Goal: Information Seeking & Learning: Learn about a topic

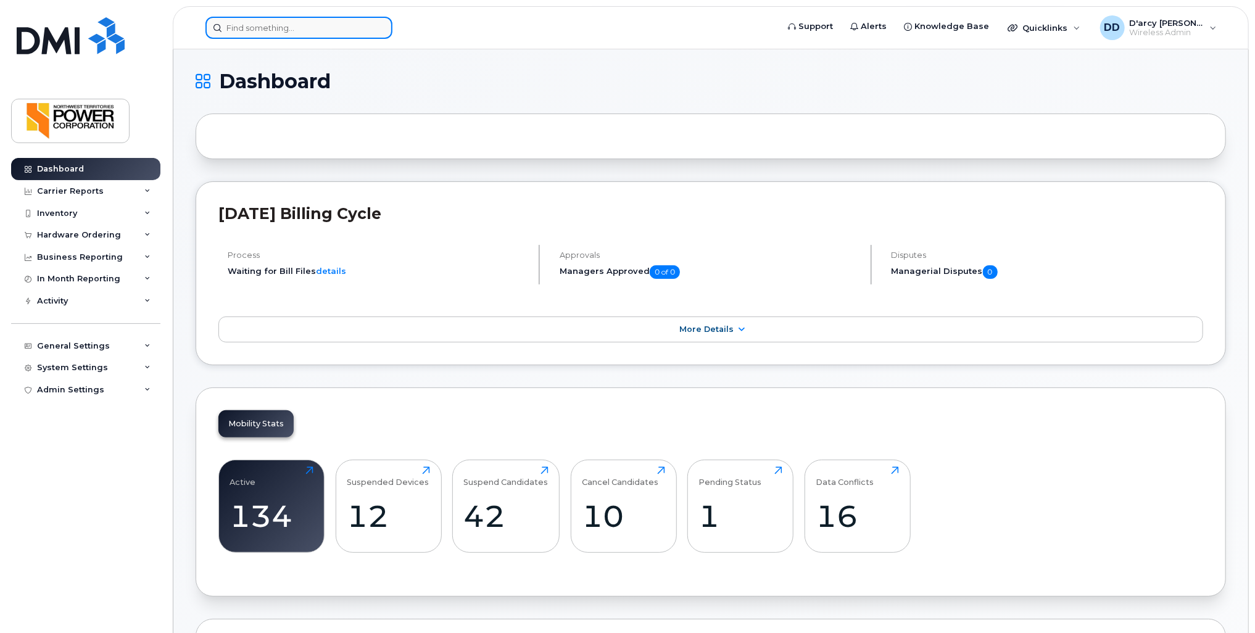
click at [255, 28] on input at bounding box center [299, 28] width 187 height 22
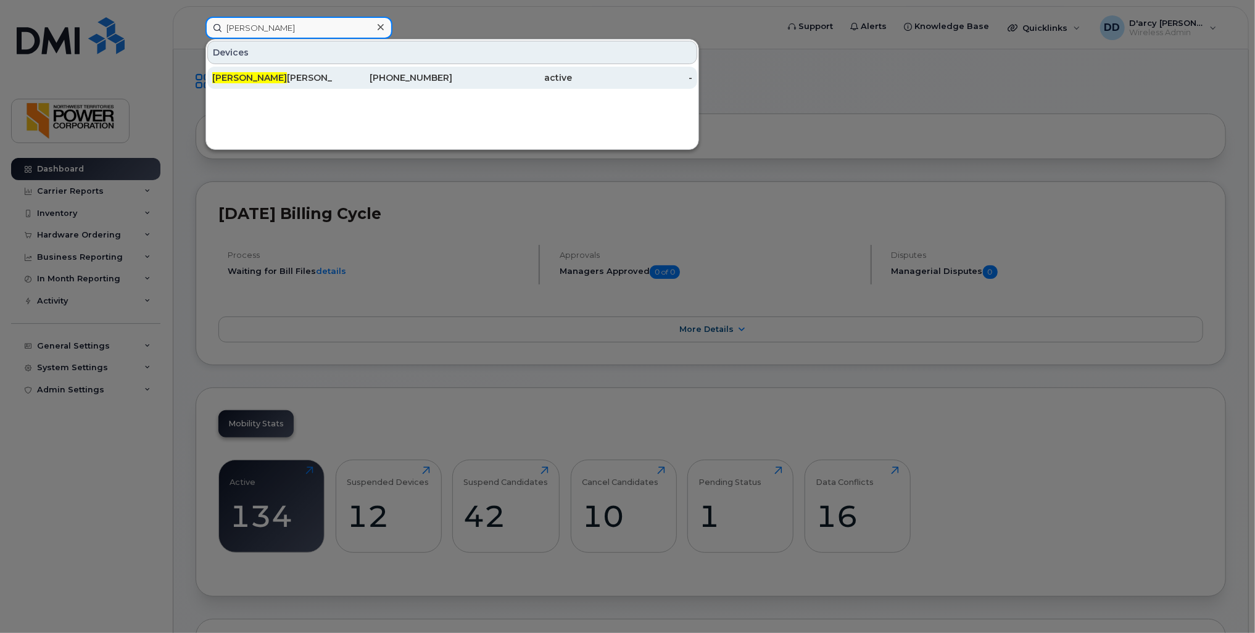
type input "[PERSON_NAME]"
click at [265, 69] on div "Kyle Campbell" at bounding box center [272, 78] width 120 height 22
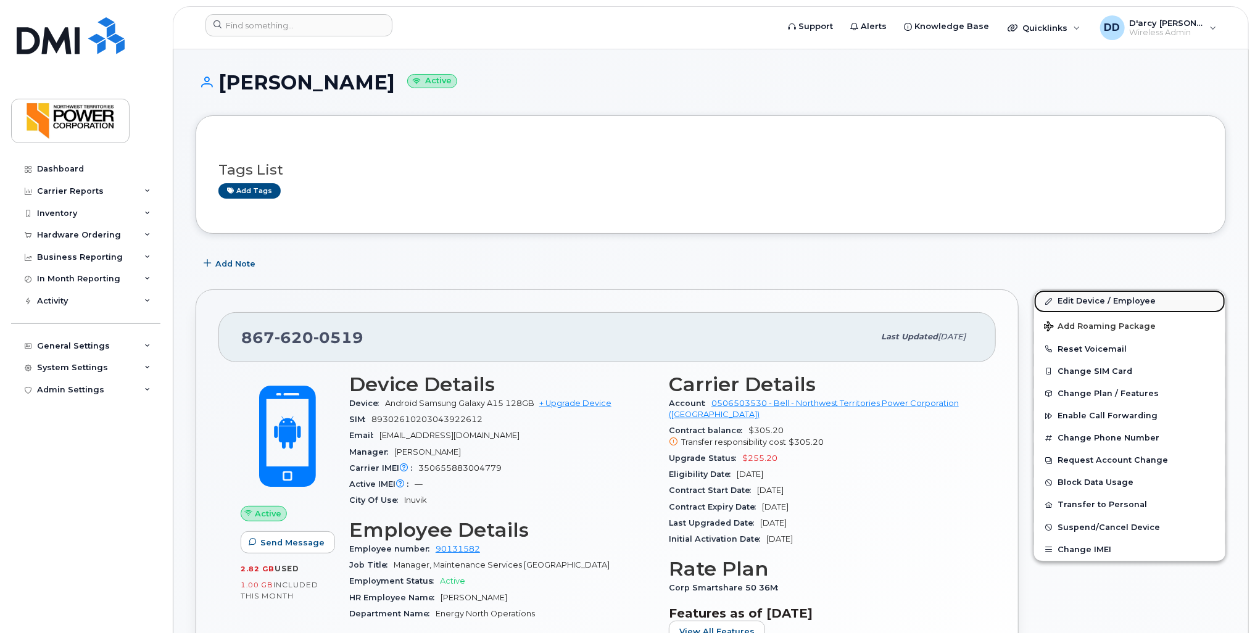
click at [1120, 302] on link "Edit Device / Employee" at bounding box center [1129, 301] width 191 height 22
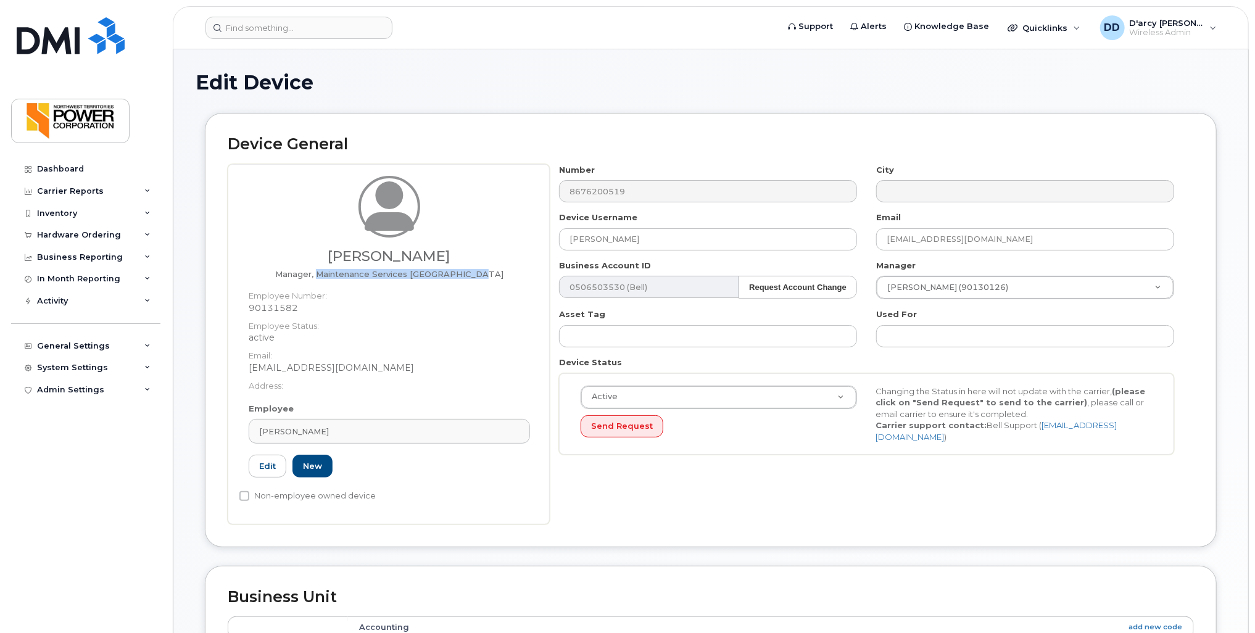
drag, startPoint x: 335, startPoint y: 272, endPoint x: 493, endPoint y: 267, distance: 158.1
click at [493, 267] on div "Kyle Campbell Manager, Maintenance Services Beaufort Delta" at bounding box center [389, 227] width 281 height 103
copy span "Maintenance Services [GEOGRAPHIC_DATA]"
click at [247, 28] on input at bounding box center [299, 28] width 187 height 22
paste input "Maintenance Services Beaufort Delta"
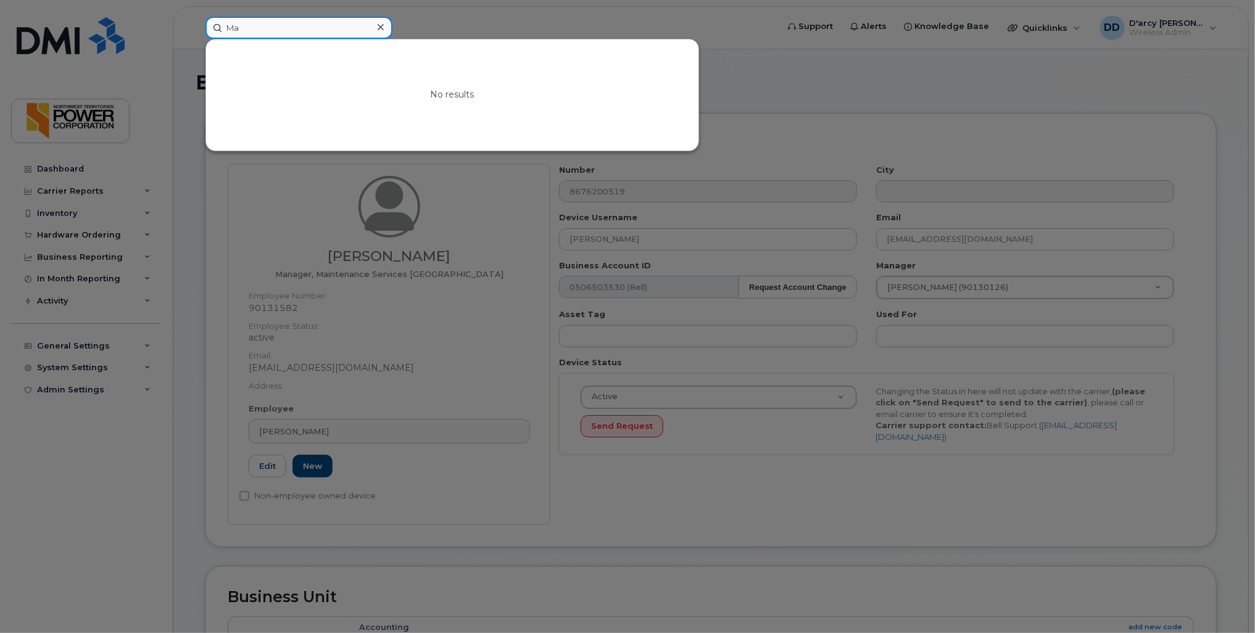
type input "M"
click at [190, 470] on div at bounding box center [627, 316] width 1255 height 633
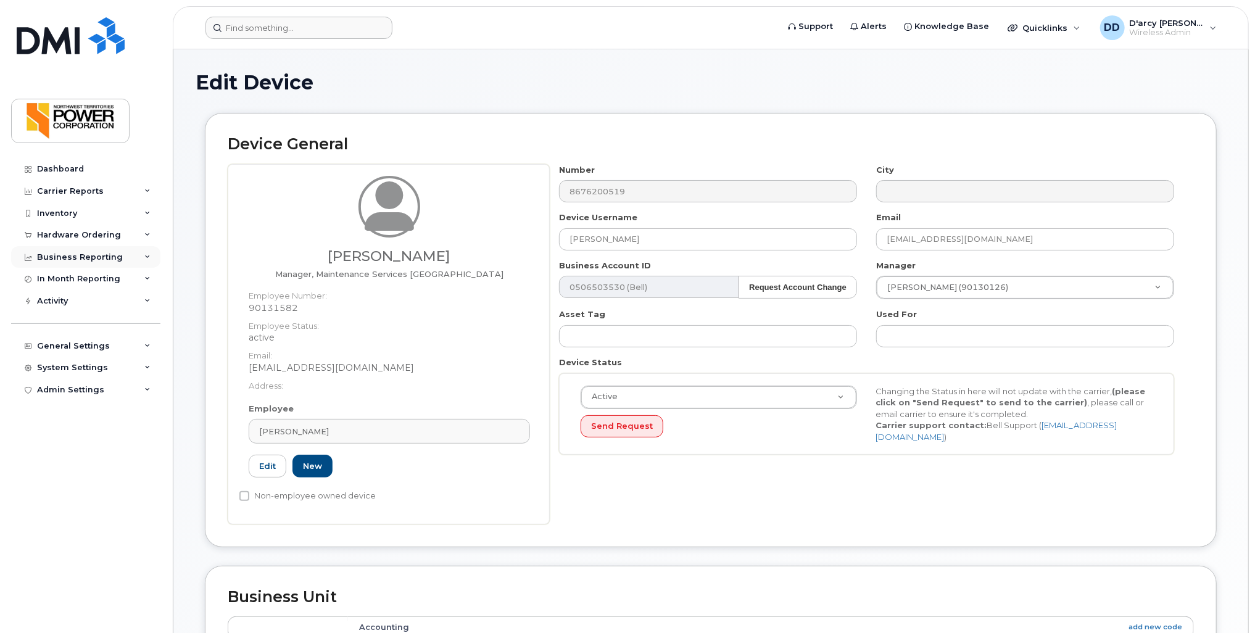
click at [148, 254] on icon at bounding box center [147, 257] width 6 height 6
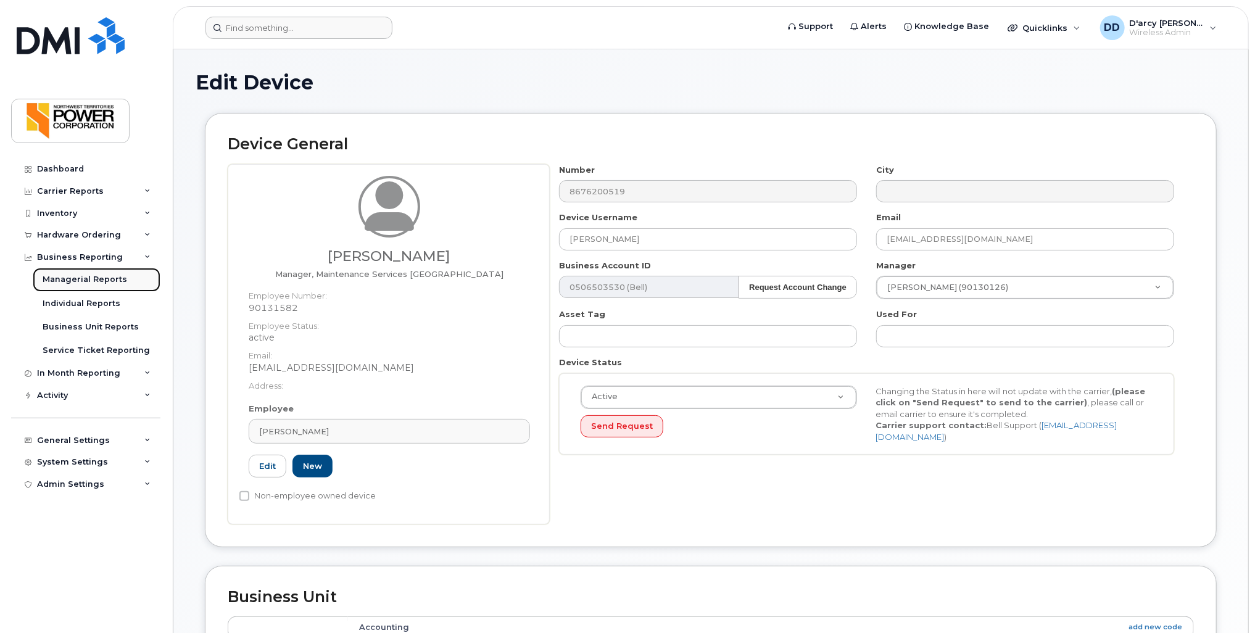
click at [100, 277] on div "Managerial Reports" at bounding box center [85, 279] width 85 height 11
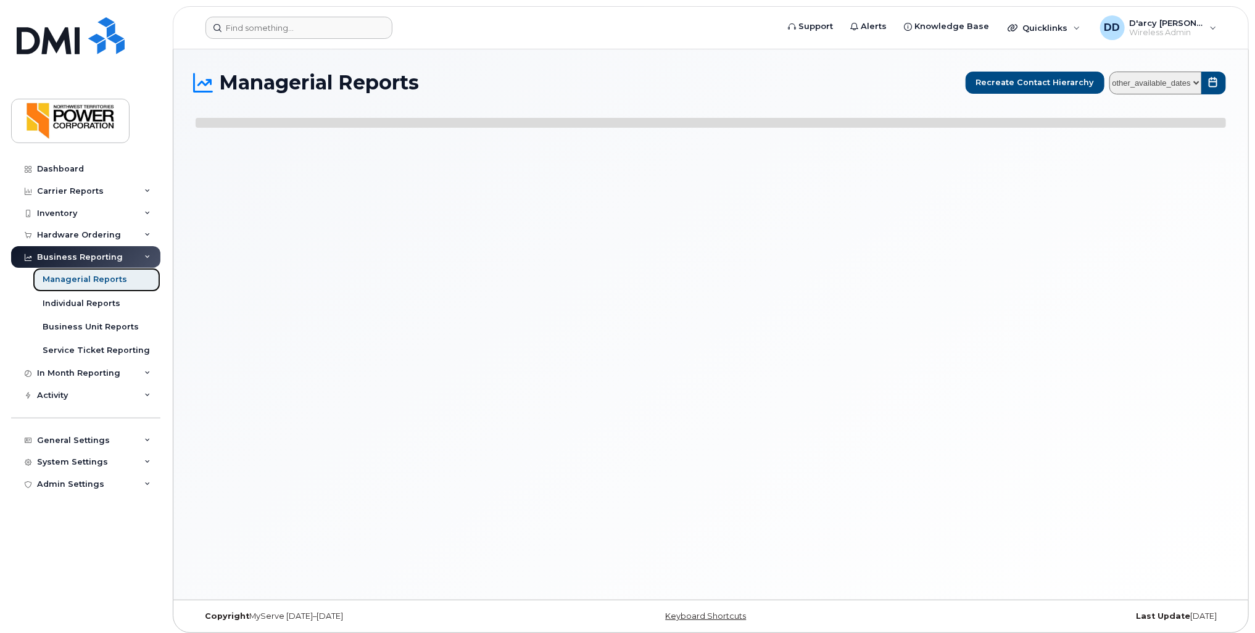
select select
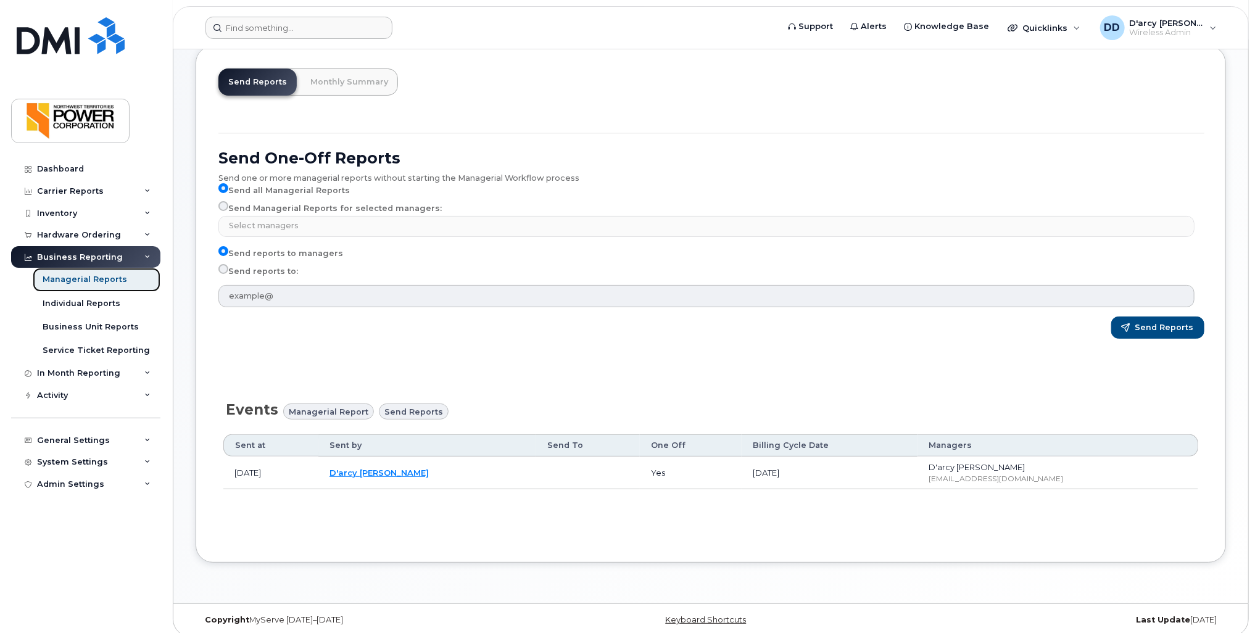
scroll to position [79, 0]
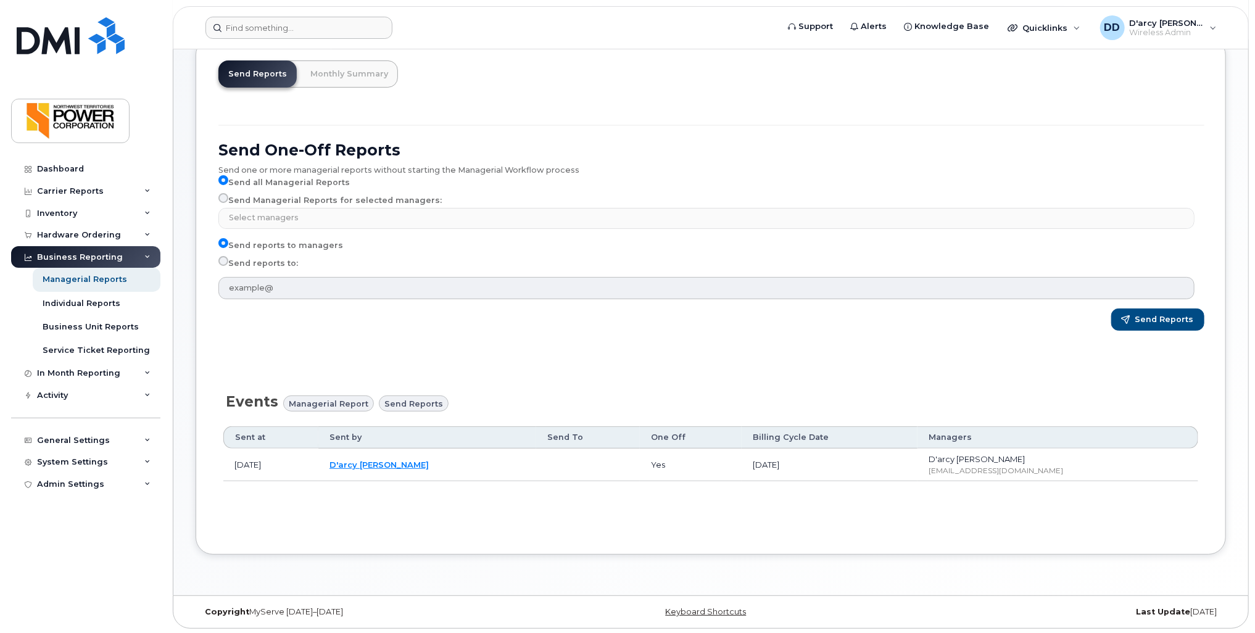
click at [310, 405] on span "Managerial Report" at bounding box center [329, 404] width 80 height 12
click at [405, 403] on span "Send reports" at bounding box center [413, 404] width 59 height 12
click at [225, 259] on input "Send reports to:" at bounding box center [223, 261] width 10 height 10
radio input "true"
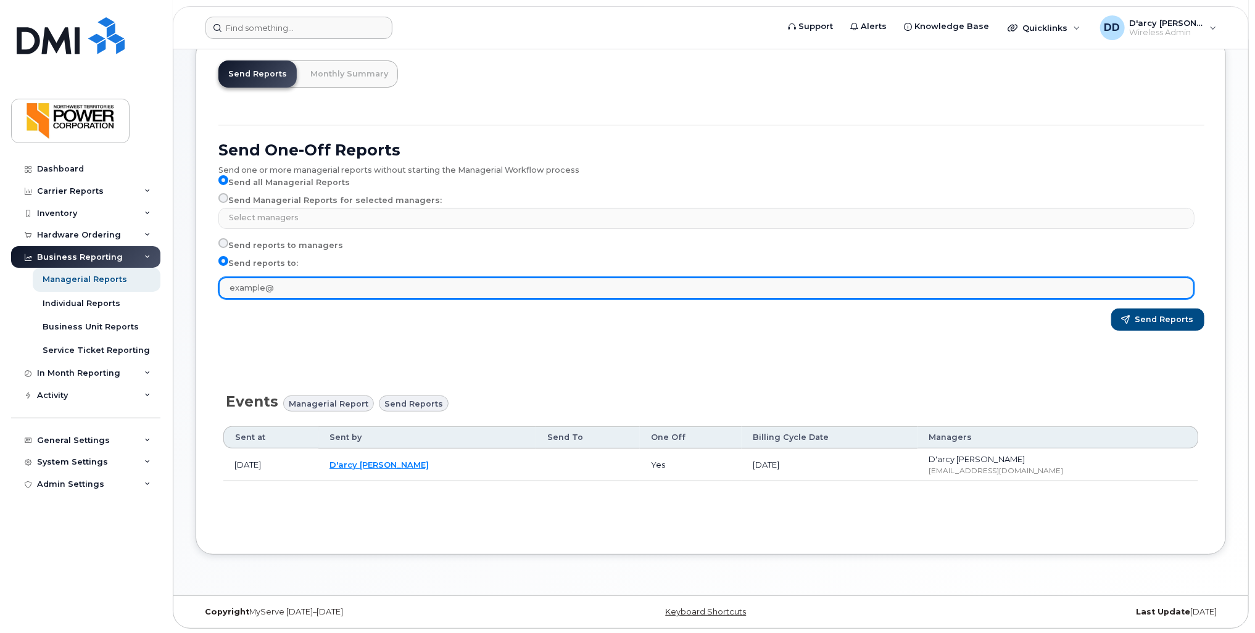
click at [260, 290] on input "text" at bounding box center [706, 288] width 976 height 22
type input "ddelorey@ntpc.com"
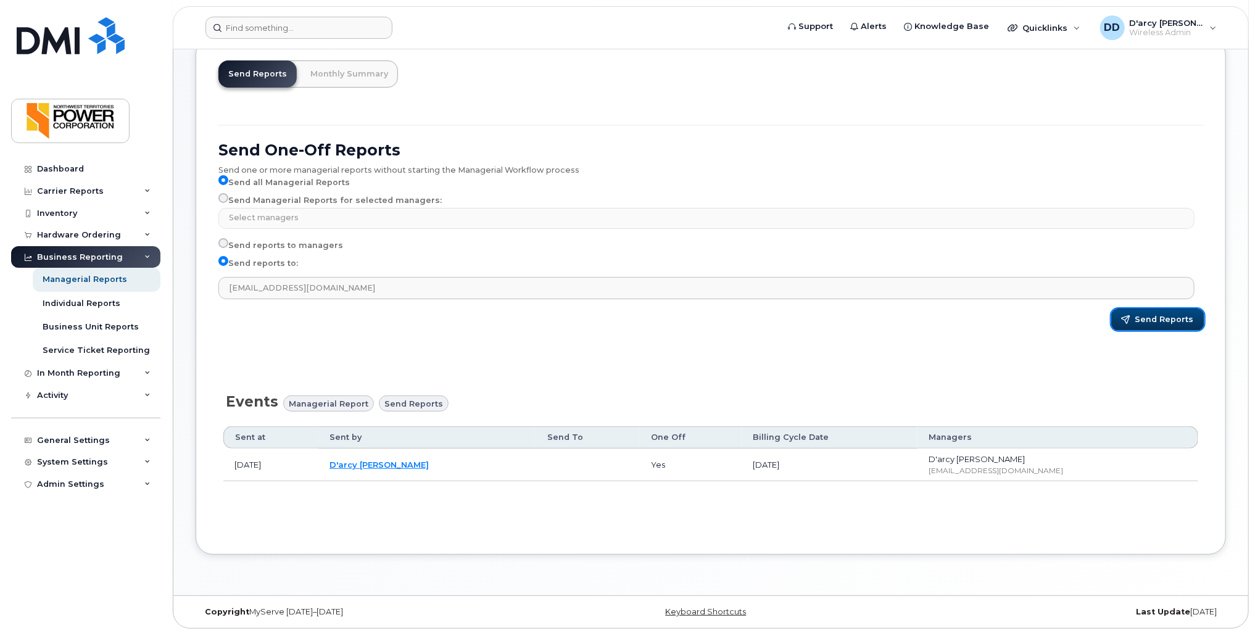
click at [1168, 323] on span "Send Reports" at bounding box center [1165, 319] width 59 height 11
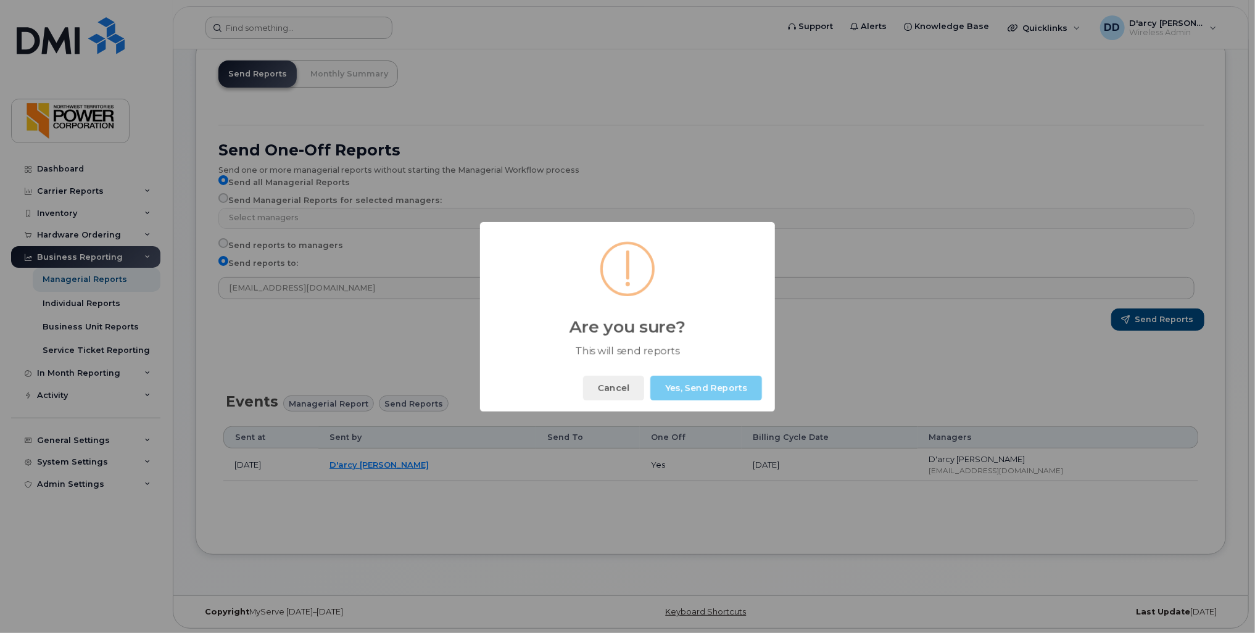
click at [694, 386] on button "Yes, Send Reports" at bounding box center [706, 388] width 112 height 25
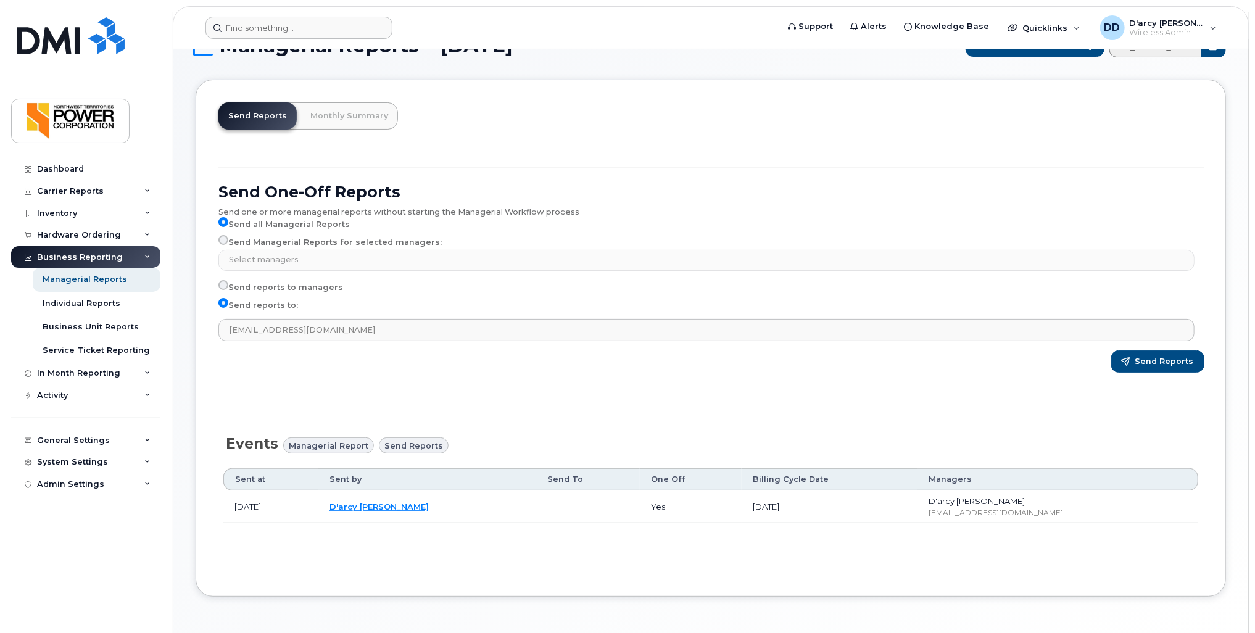
scroll to position [0, 0]
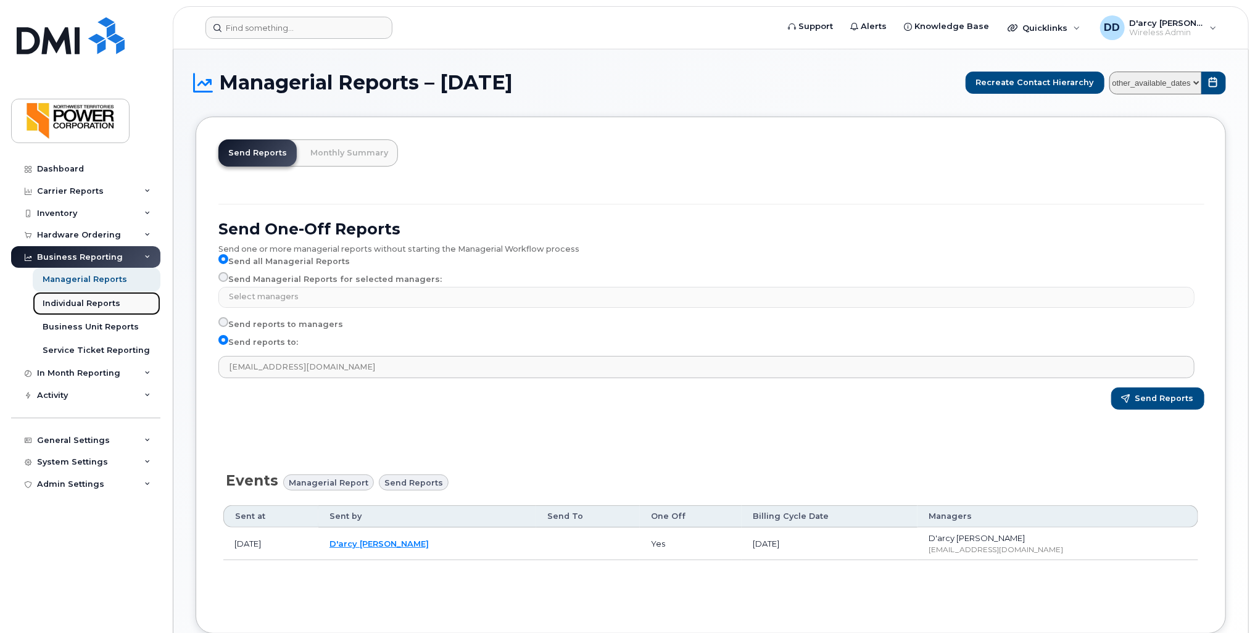
click at [81, 304] on div "Individual Reports" at bounding box center [82, 303] width 78 height 11
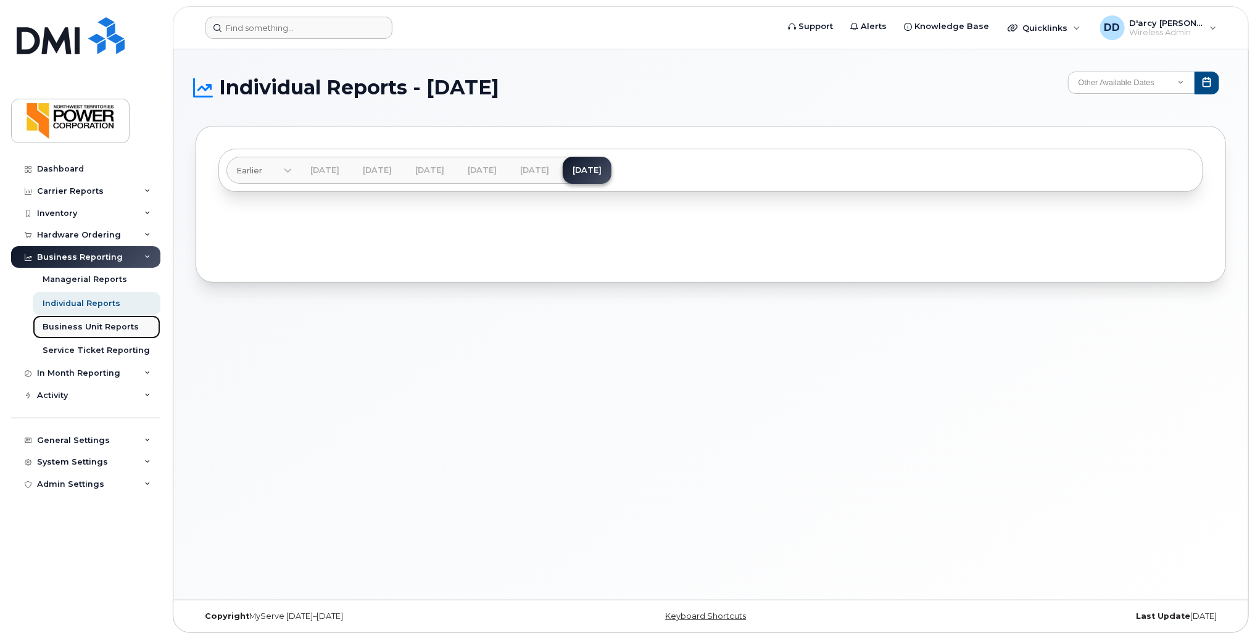
click at [72, 325] on div "Business Unit Reports" at bounding box center [91, 327] width 96 height 11
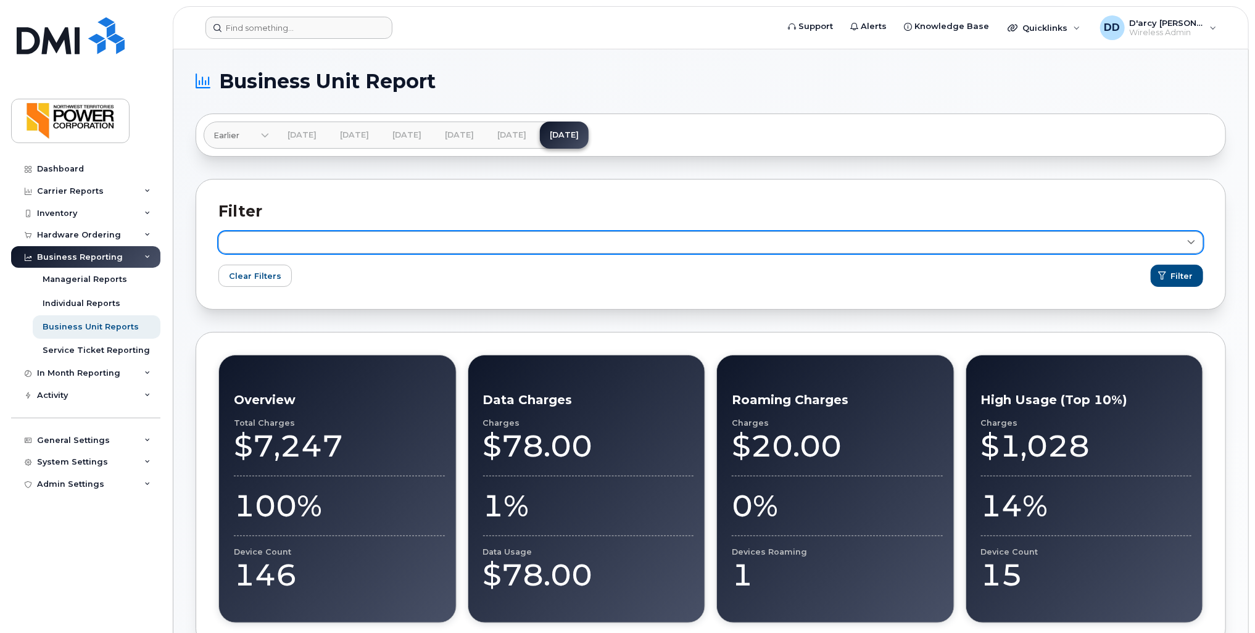
click at [880, 246] on link at bounding box center [710, 242] width 985 height 22
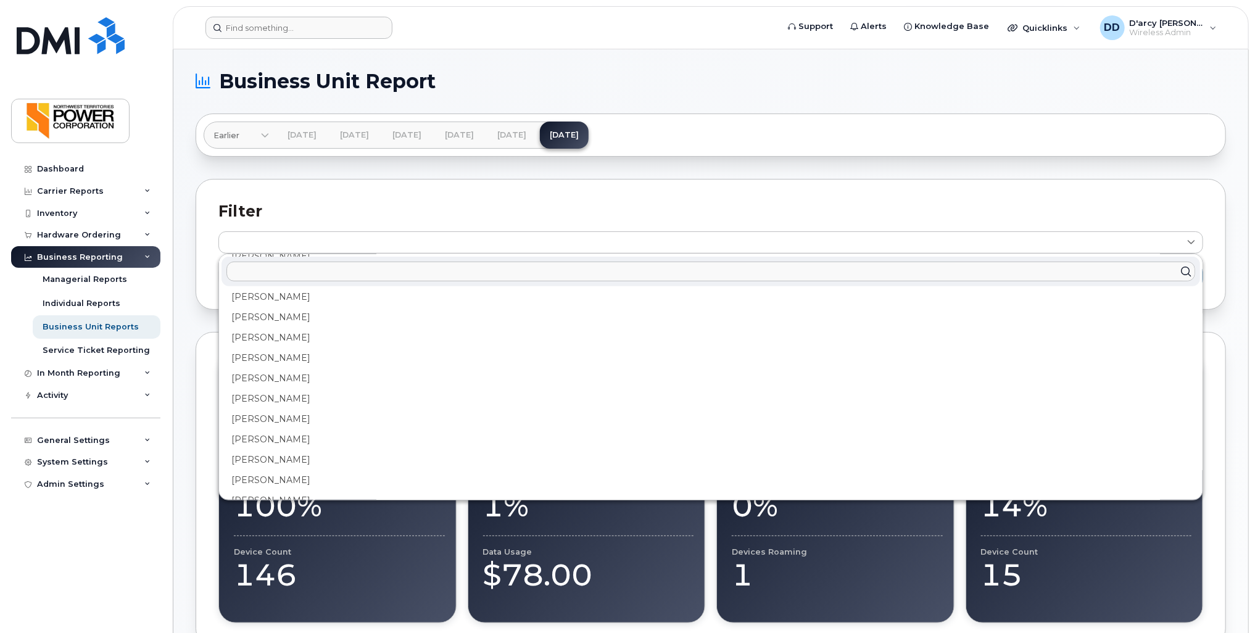
scroll to position [432, 0]
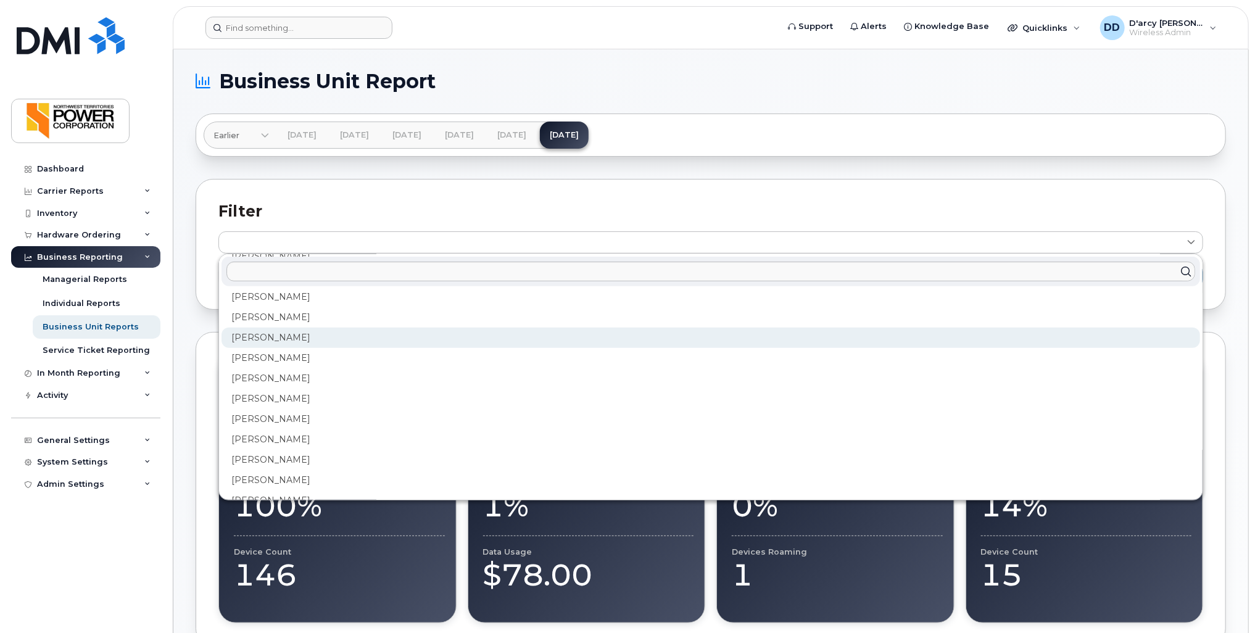
click at [272, 338] on div "Kyle Campbell" at bounding box center [711, 338] width 979 height 20
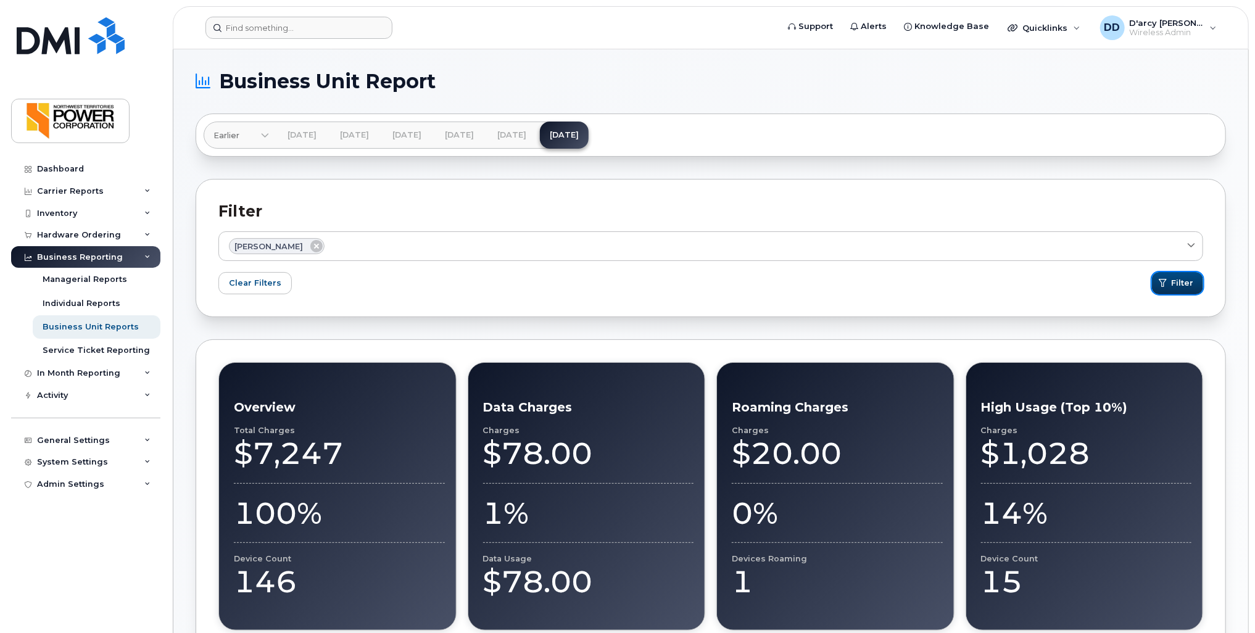
click at [1169, 283] on span "submit" at bounding box center [1164, 283] width 12 height 12
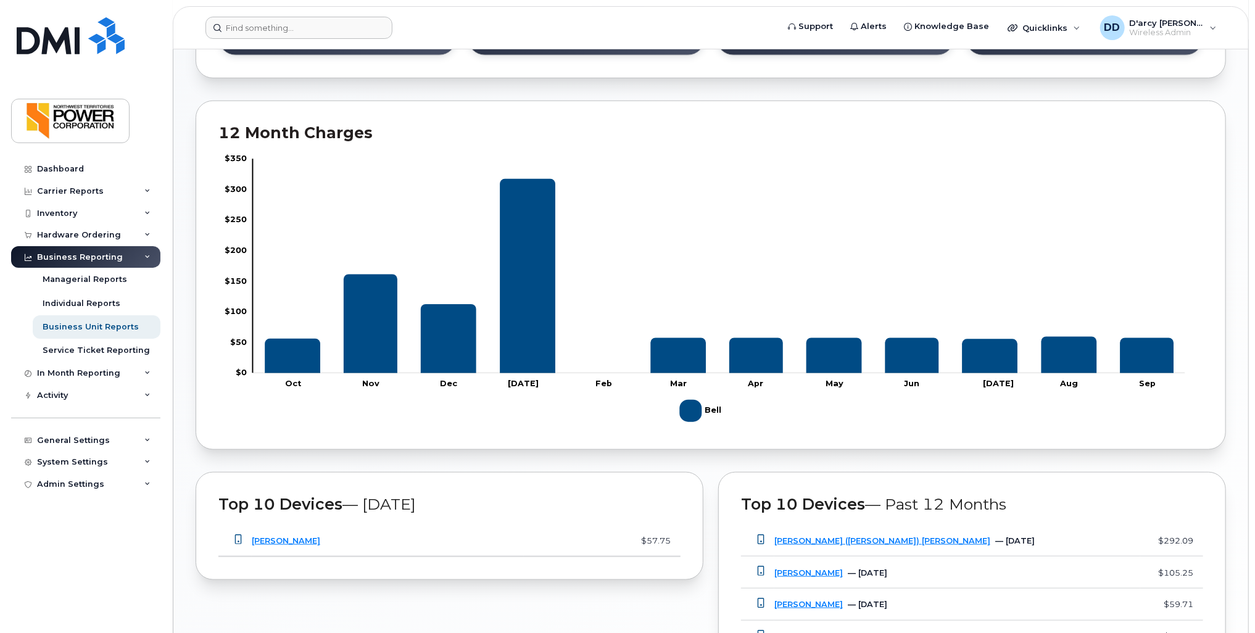
scroll to position [578, 0]
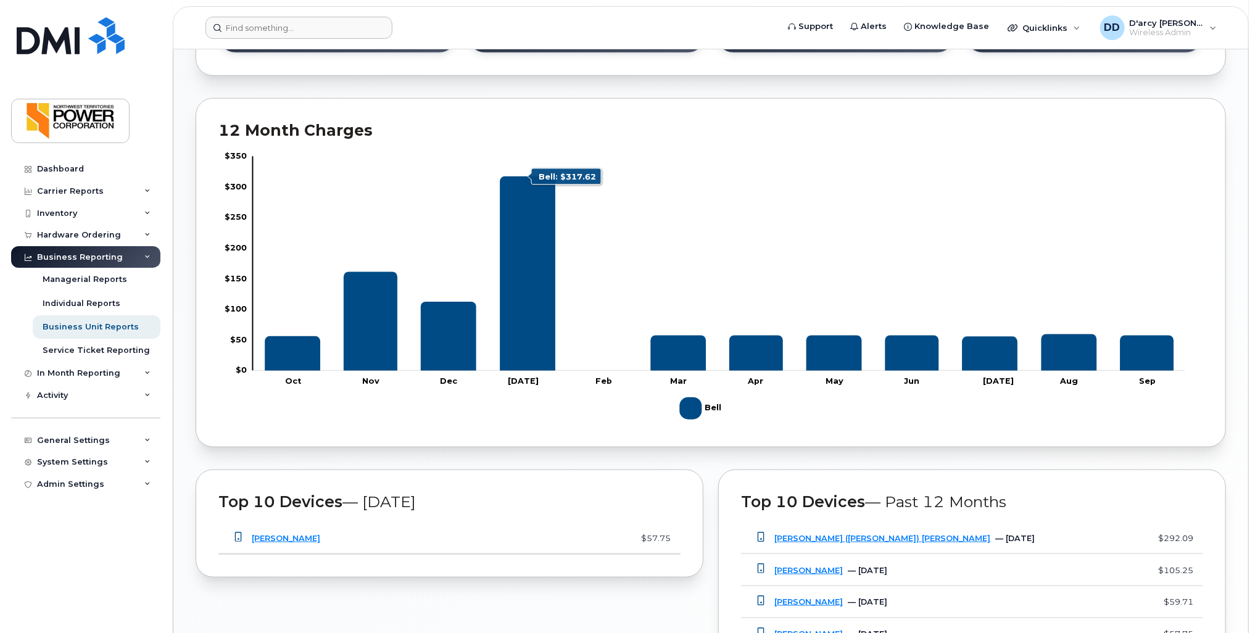
click at [526, 273] on icon "Bell" at bounding box center [528, 273] width 56 height 194
click at [518, 380] on tspan "Jan 2025" at bounding box center [523, 380] width 31 height 9
click at [546, 281] on icon "Bell" at bounding box center [528, 273] width 56 height 194
click at [430, 330] on icon "Bell" at bounding box center [449, 336] width 56 height 69
click at [538, 258] on icon "Bell" at bounding box center [528, 273] width 56 height 194
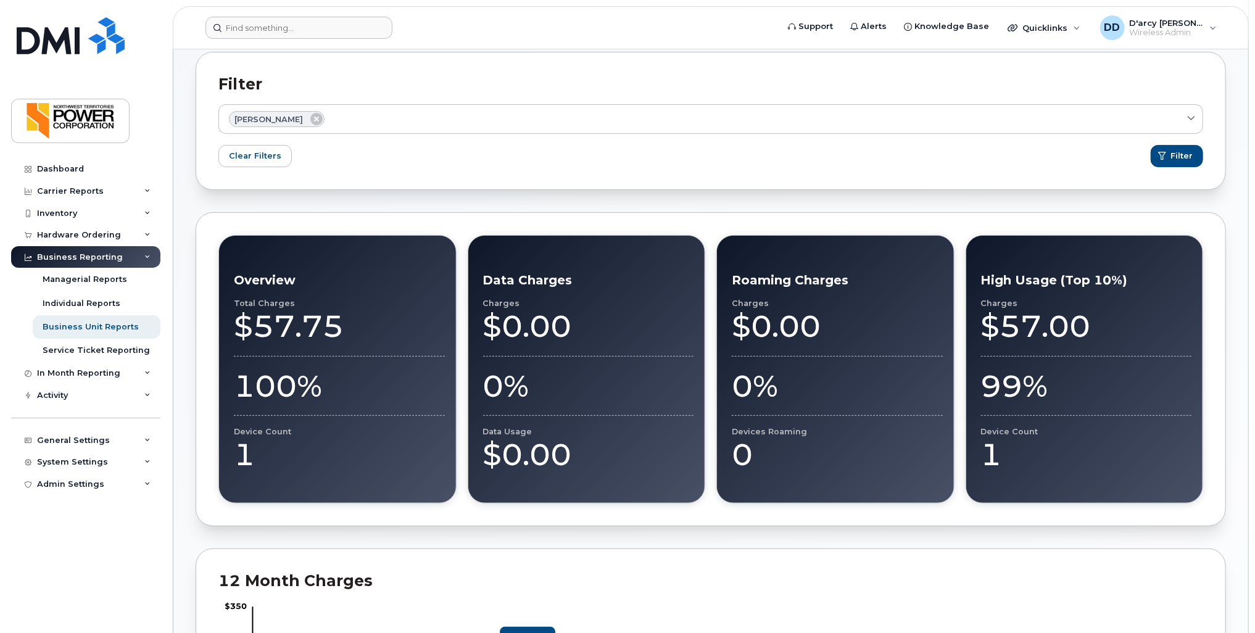
scroll to position [0, 0]
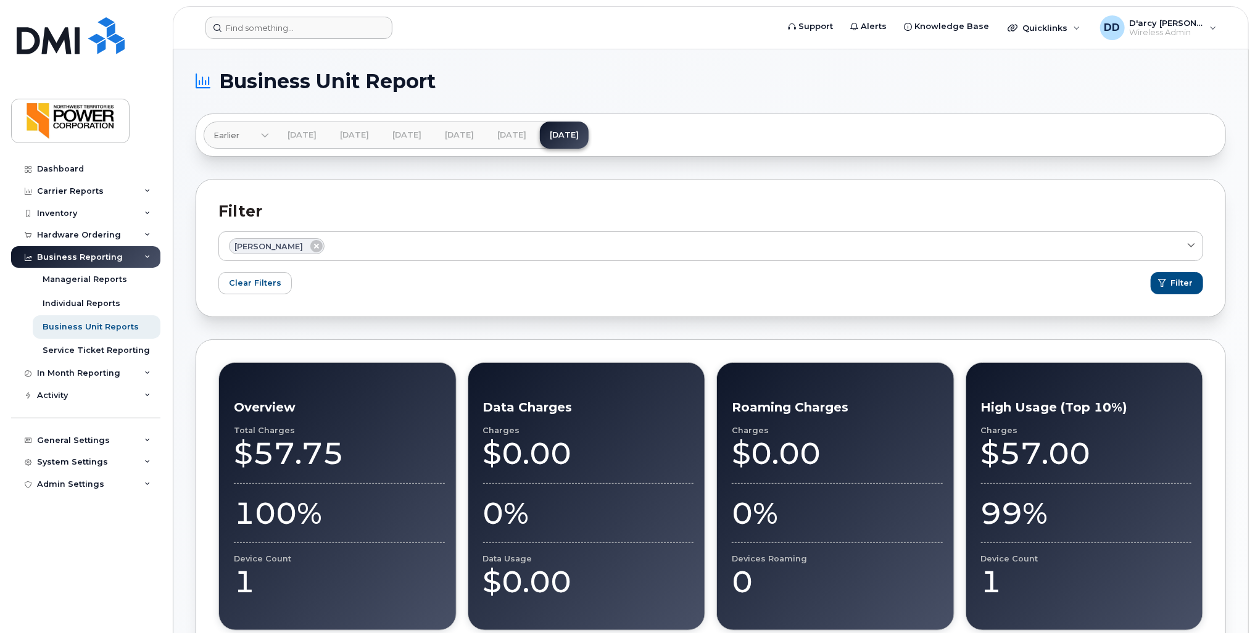
click at [262, 136] on icon at bounding box center [265, 137] width 8 height 8
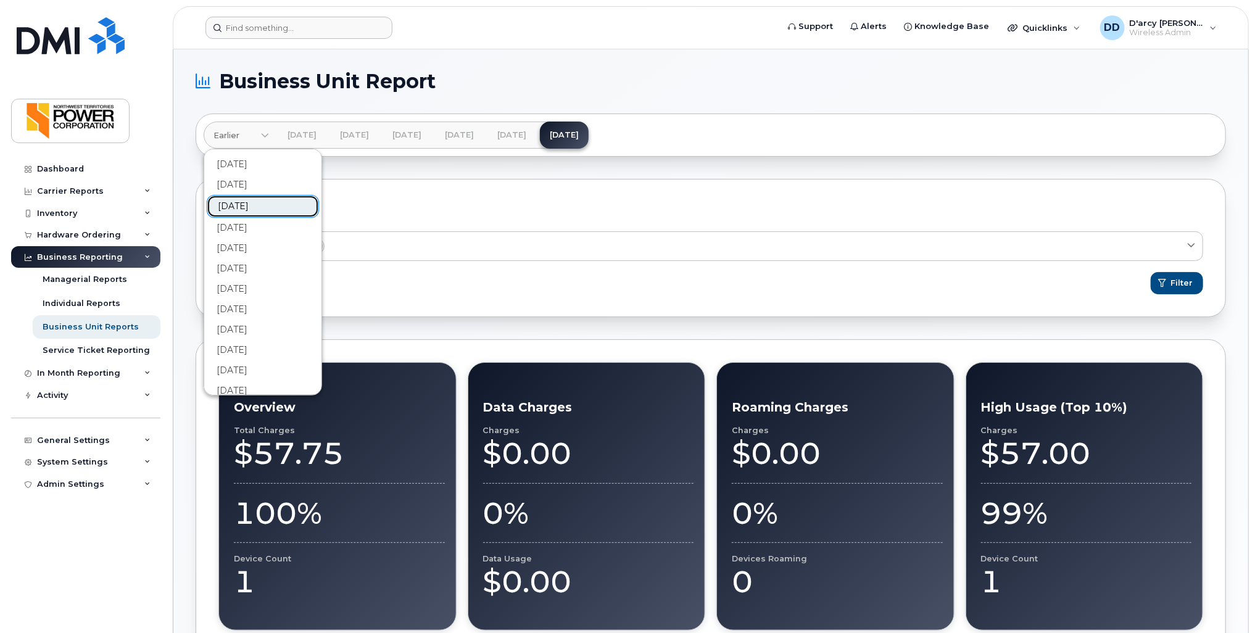
click at [254, 201] on link "Jan 2025" at bounding box center [263, 206] width 112 height 23
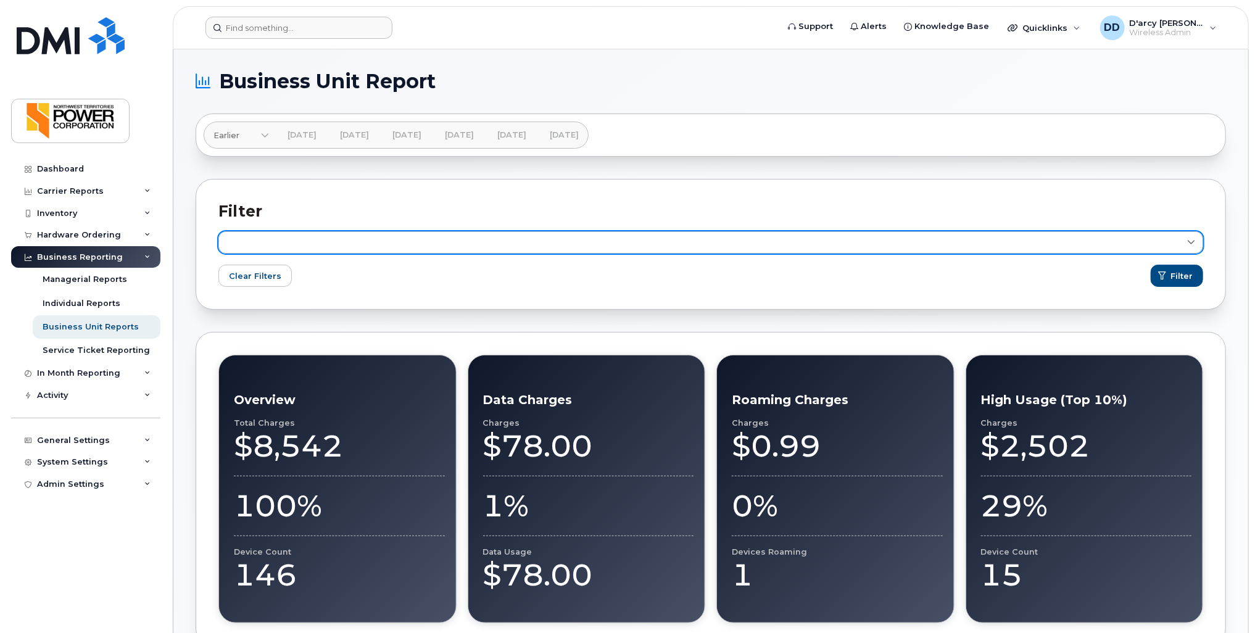
drag, startPoint x: 349, startPoint y: 247, endPoint x: 343, endPoint y: 244, distance: 6.6
click at [349, 247] on link at bounding box center [710, 242] width 985 height 22
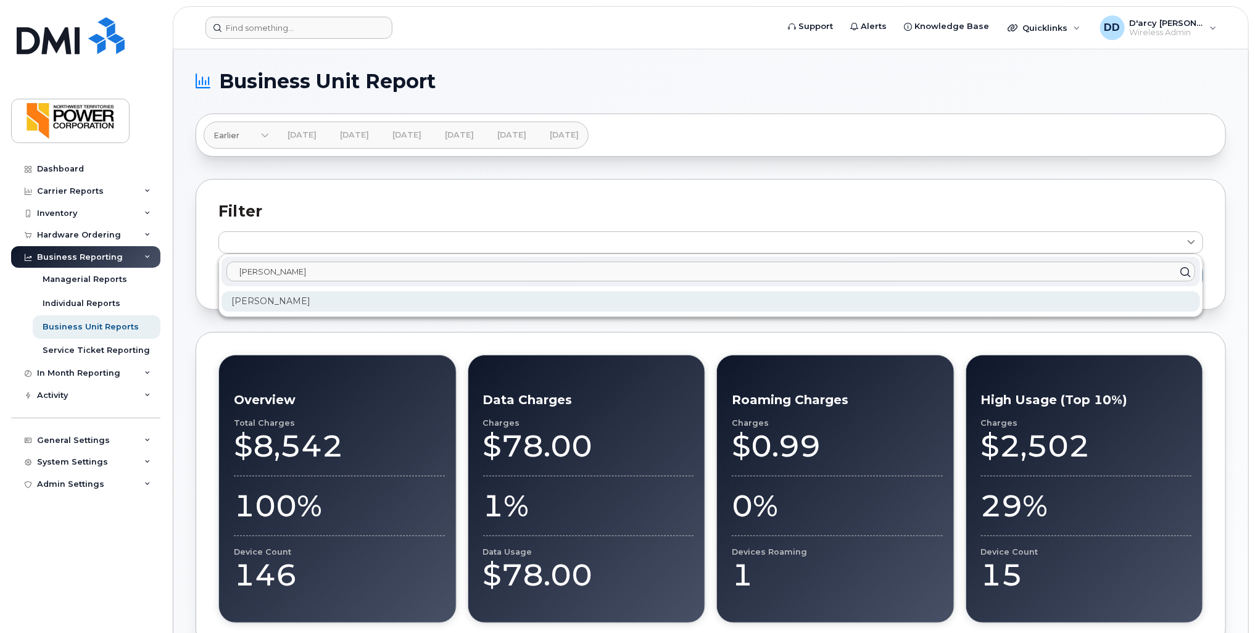
type input "Kyle"
click at [296, 299] on div "Kyle Campbell" at bounding box center [711, 301] width 979 height 20
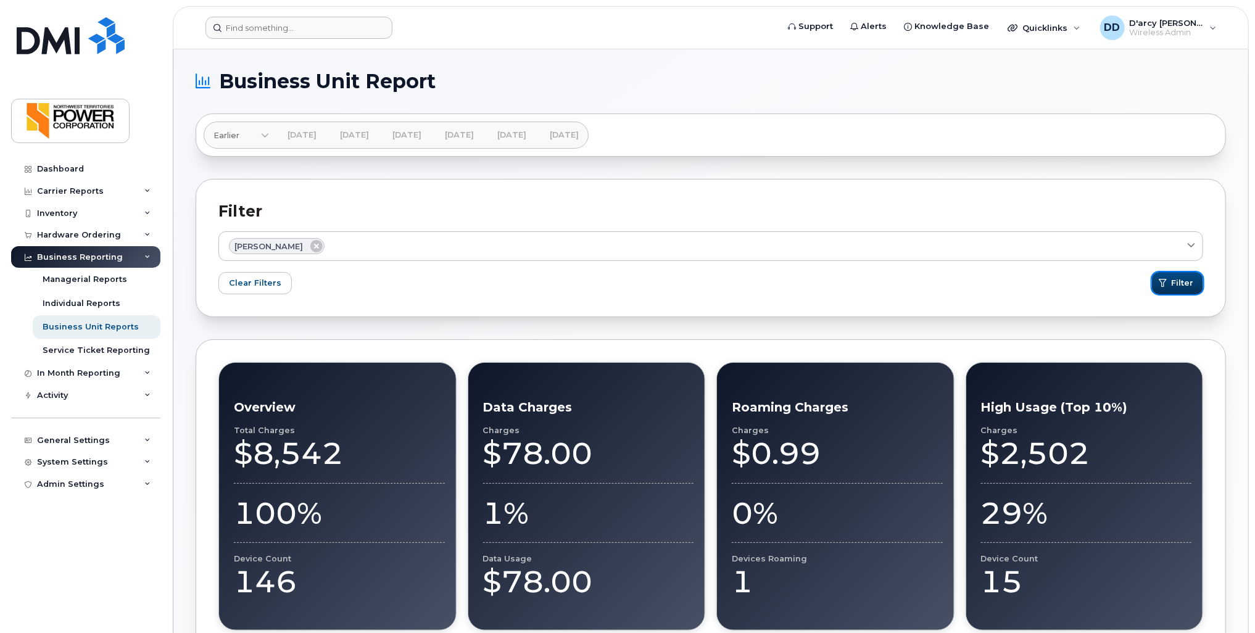
click at [1189, 286] on span "Filter" at bounding box center [1182, 283] width 22 height 12
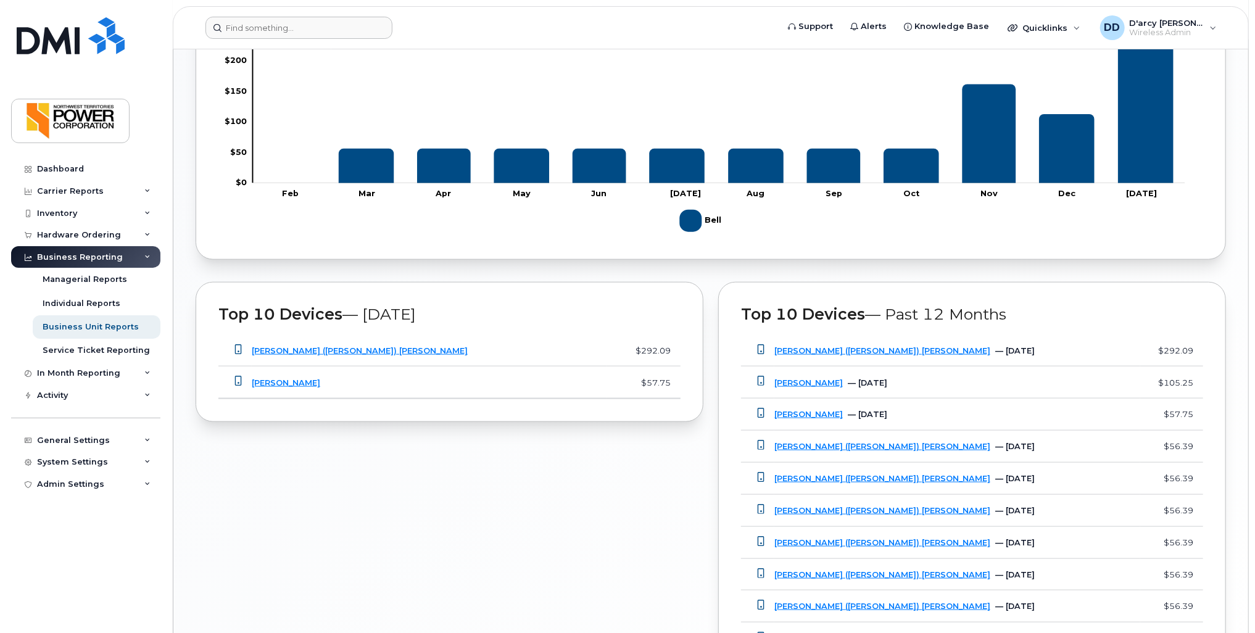
scroll to position [802, 0]
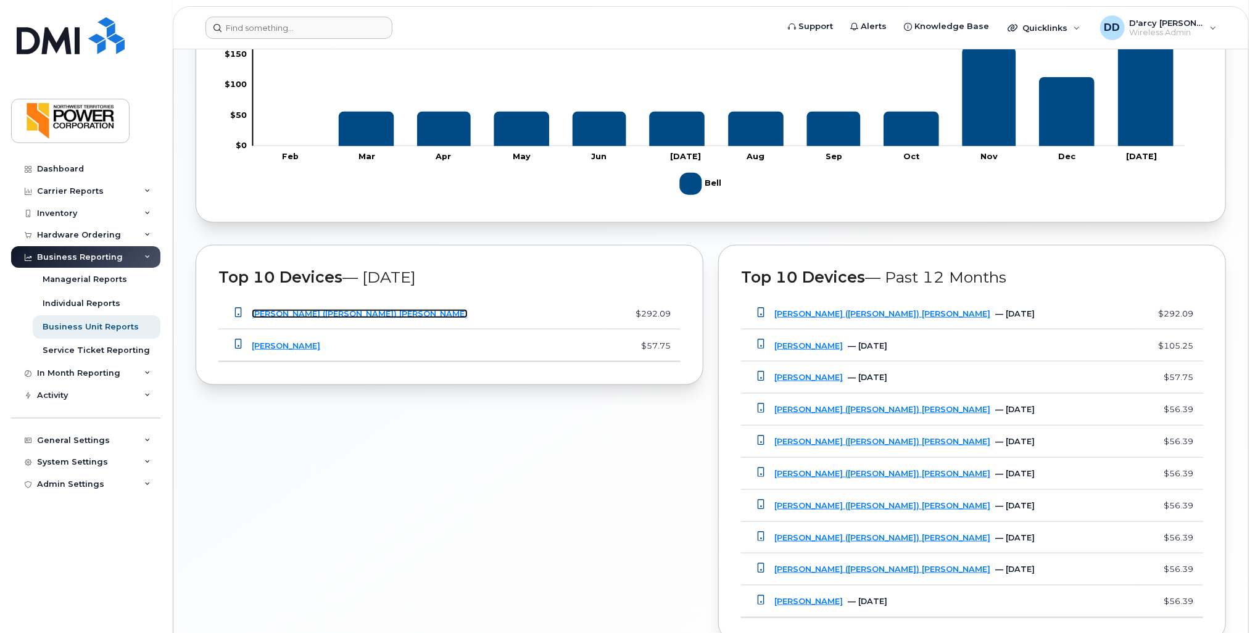
click at [281, 310] on link "Edgar (Lee) Maring" at bounding box center [360, 313] width 216 height 9
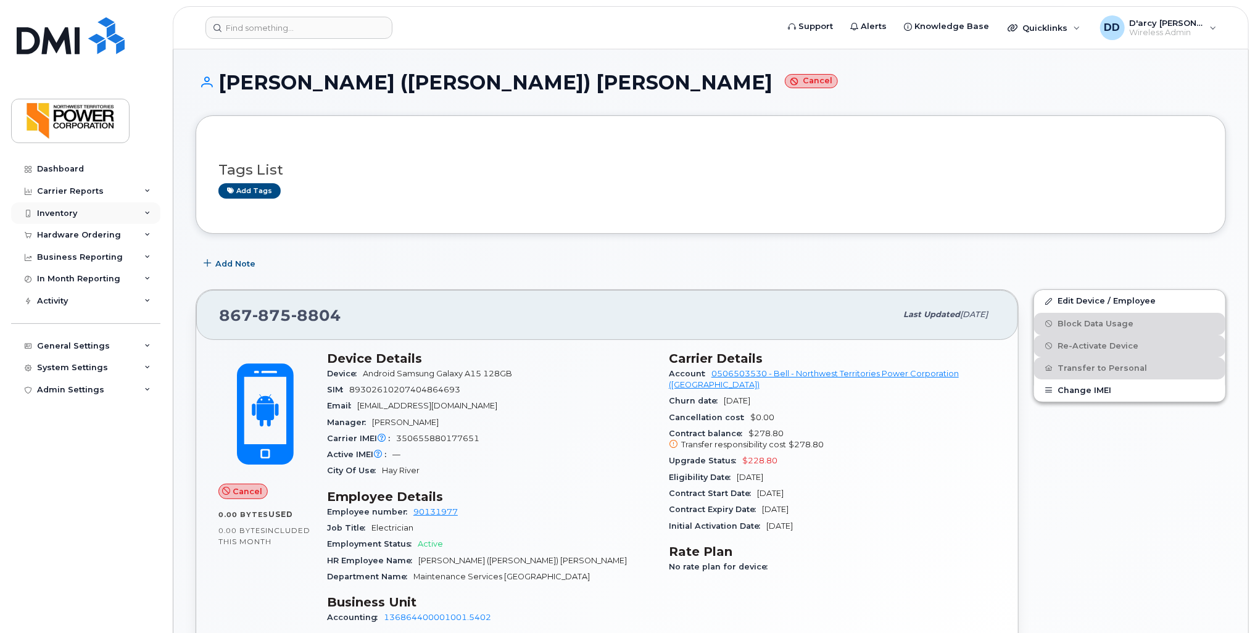
click at [51, 210] on div "Inventory" at bounding box center [57, 214] width 40 height 10
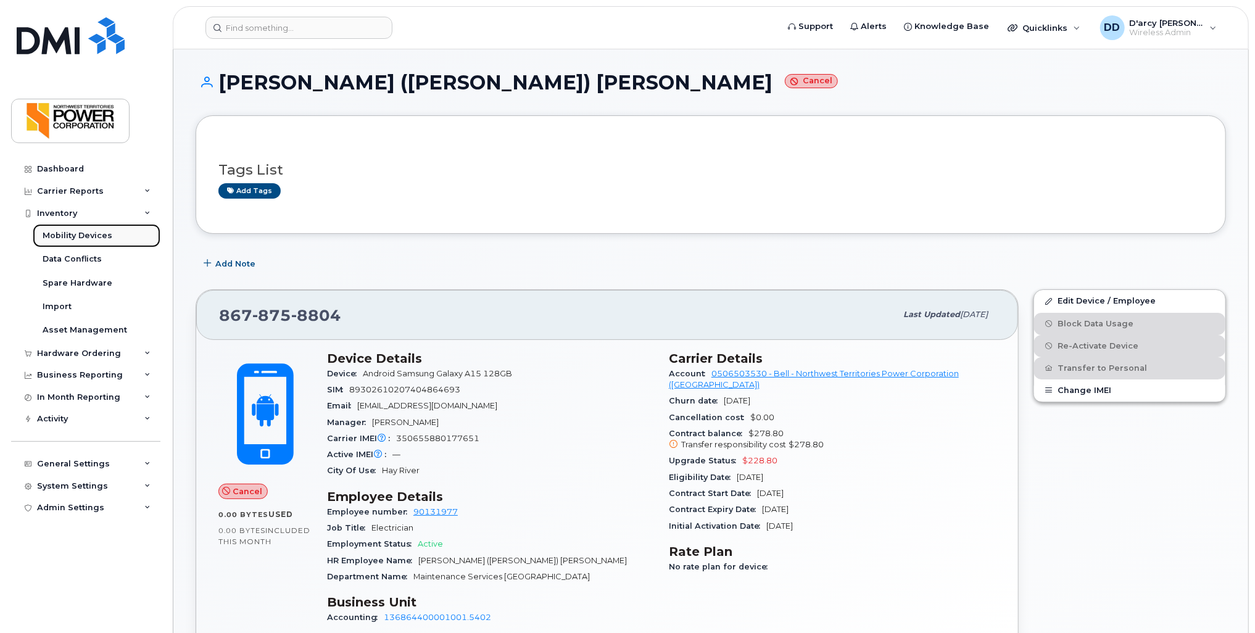
click at [71, 237] on div "Mobility Devices" at bounding box center [78, 235] width 70 height 11
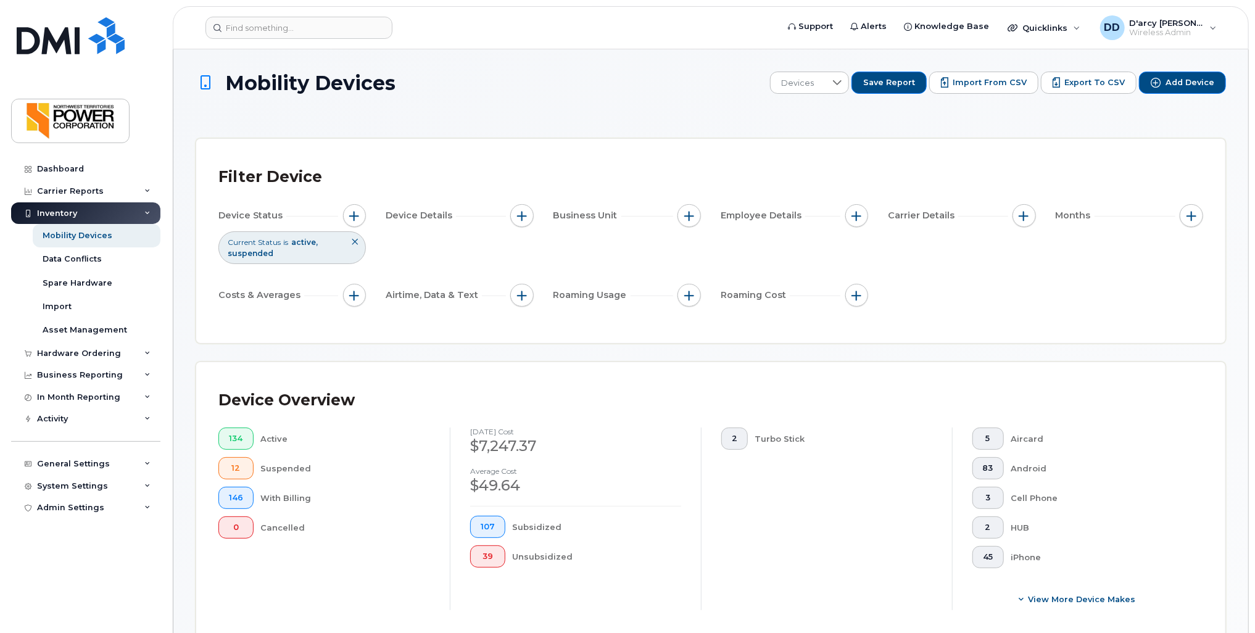
click at [283, 244] on span "is" at bounding box center [285, 242] width 5 height 10
click at [262, 220] on span "Device Status" at bounding box center [252, 215] width 68 height 13
click at [354, 217] on span "button" at bounding box center [354, 216] width 10 height 10
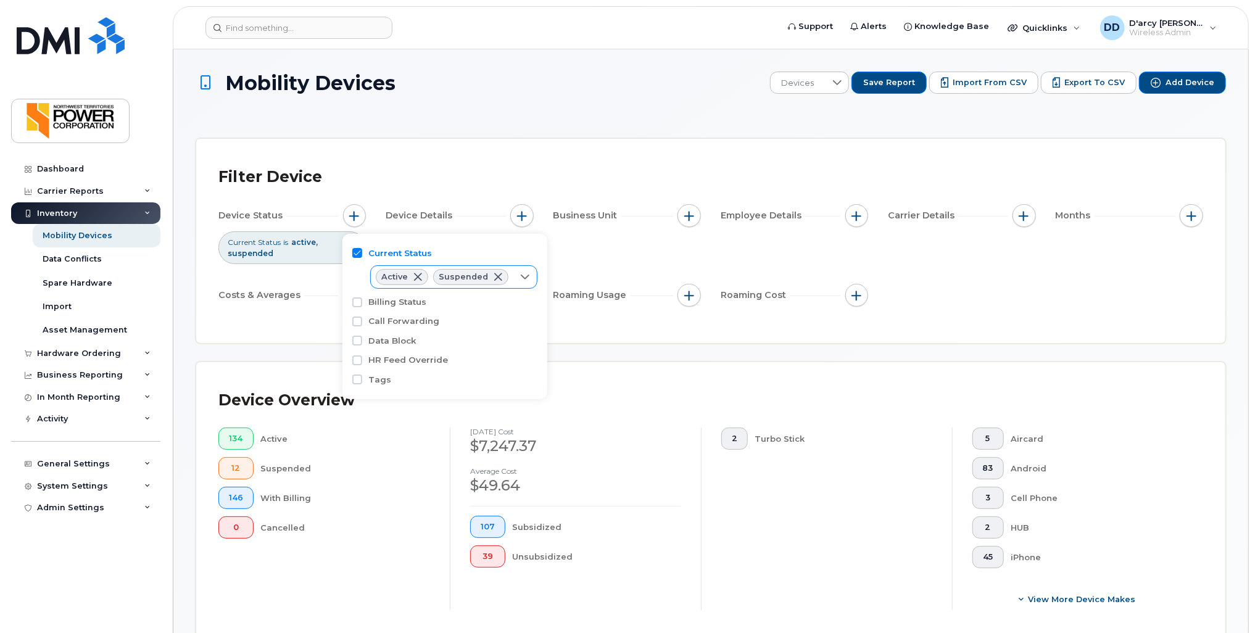
click at [420, 275] on span at bounding box center [418, 277] width 10 height 10
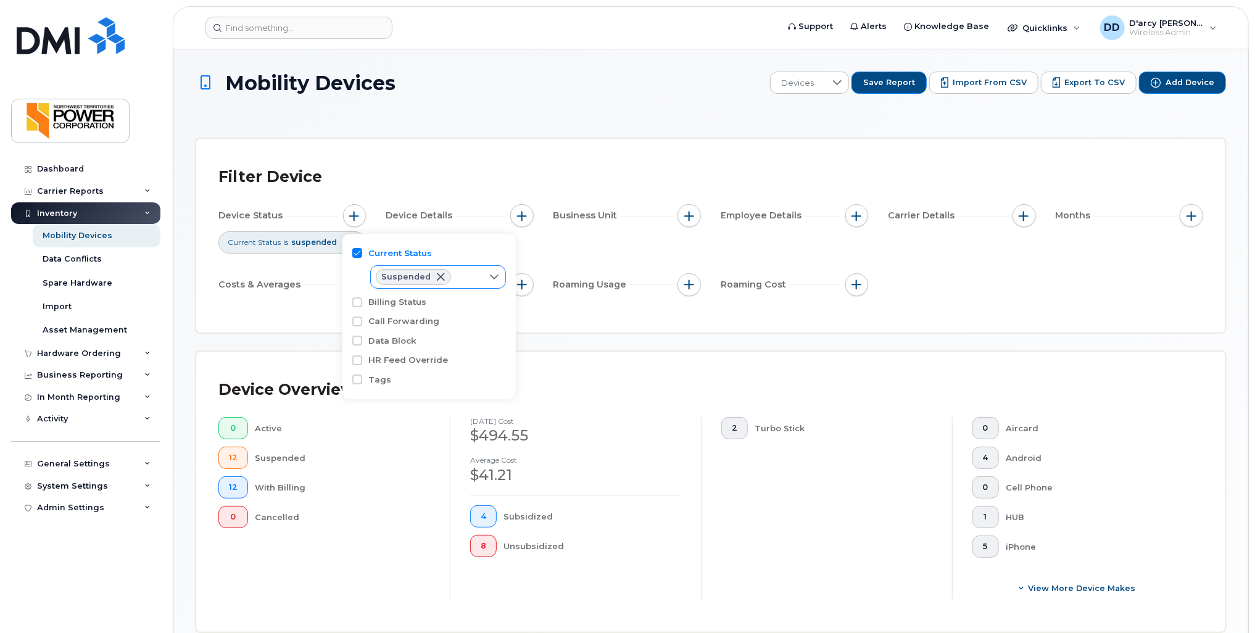
click at [239, 319] on div "Filter Device Device Status Current Status is suspended Device Details Business…" at bounding box center [710, 236] width 1029 height 194
click at [413, 283] on div "Suspended" at bounding box center [413, 277] width 75 height 16
click at [410, 280] on span "Suspended" at bounding box center [406, 277] width 49 height 7
click at [476, 274] on div "Suspended" at bounding box center [426, 277] width 111 height 22
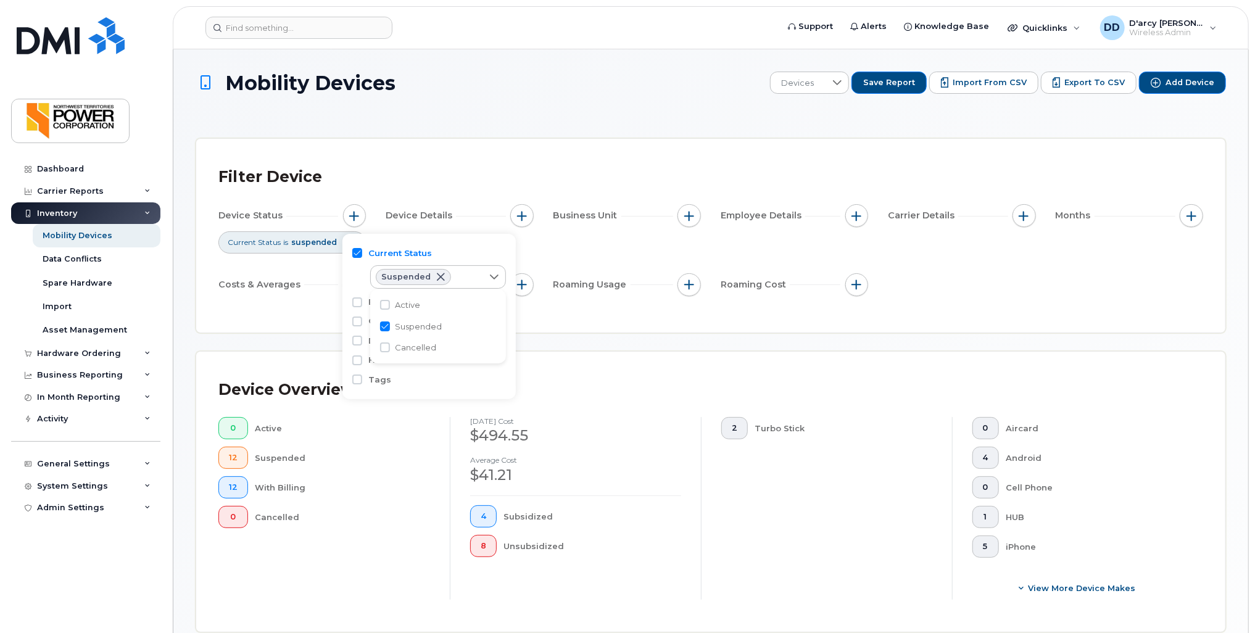
click at [390, 326] on li "Suspended" at bounding box center [438, 327] width 136 height 22
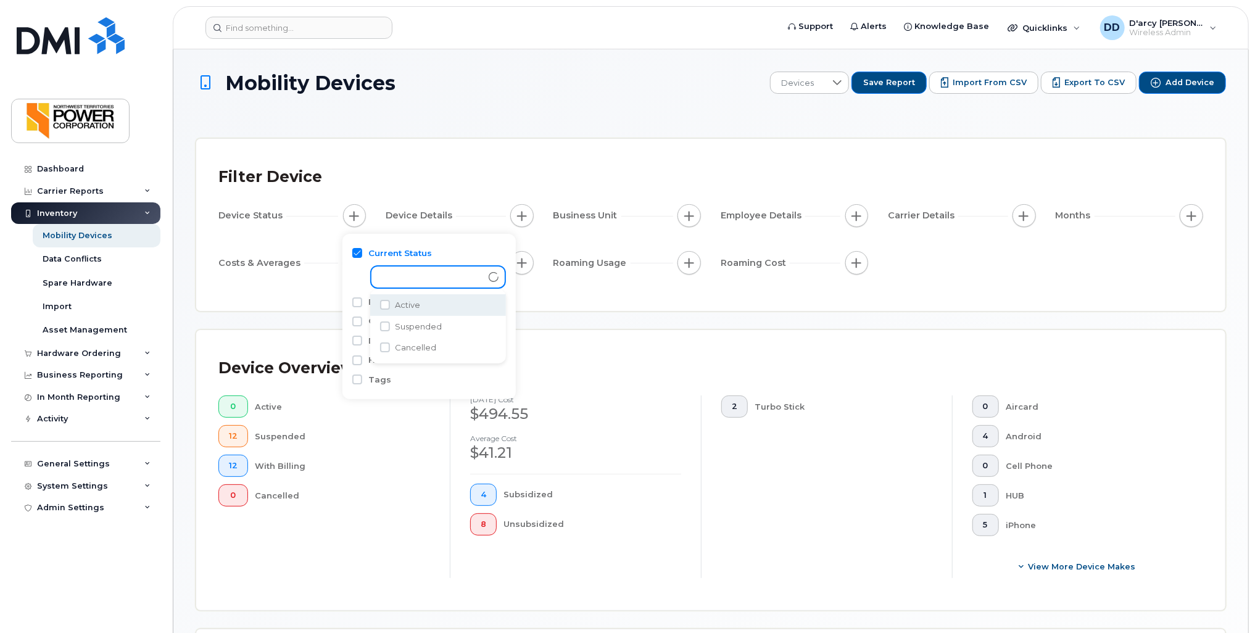
click at [411, 283] on div "empty" at bounding box center [427, 277] width 110 height 21
click at [388, 327] on input "Suspended" at bounding box center [385, 327] width 10 height 10
checkbox input "true"
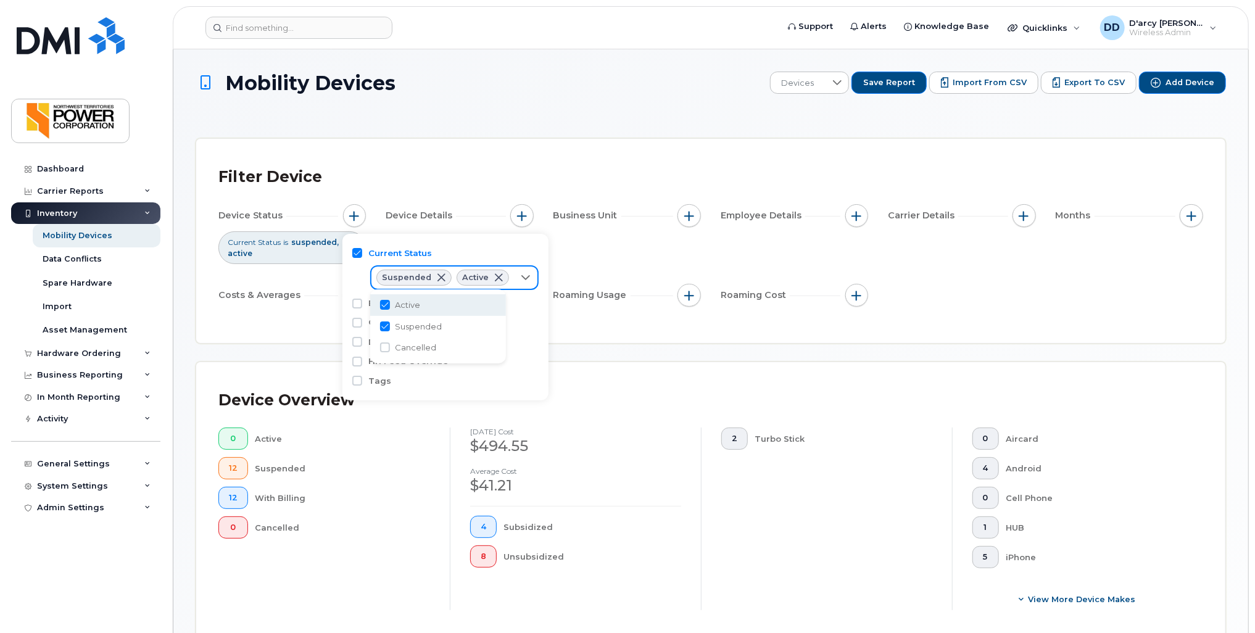
click at [497, 278] on span at bounding box center [499, 278] width 10 height 10
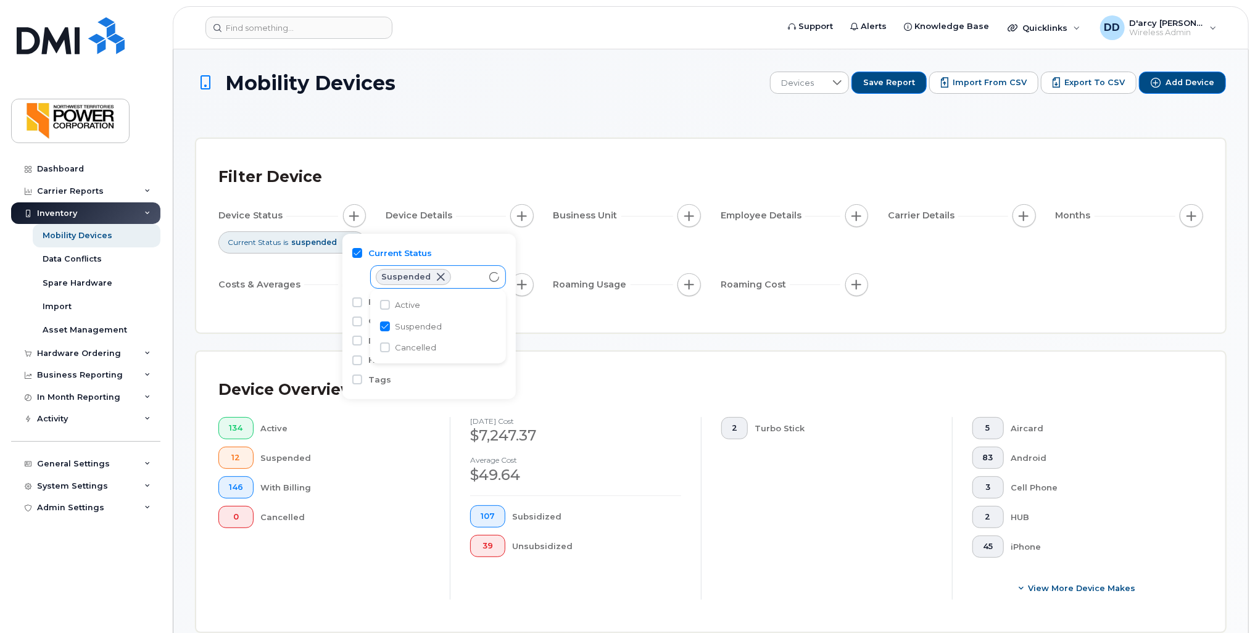
checkbox input "false"
click at [931, 299] on div "Device Status Current Status is suspended Device Details Business Unit Employee…" at bounding box center [710, 252] width 985 height 97
click at [1005, 289] on div "Device Status Current Status is suspended Device Details Business Unit Employee…" at bounding box center [710, 252] width 985 height 97
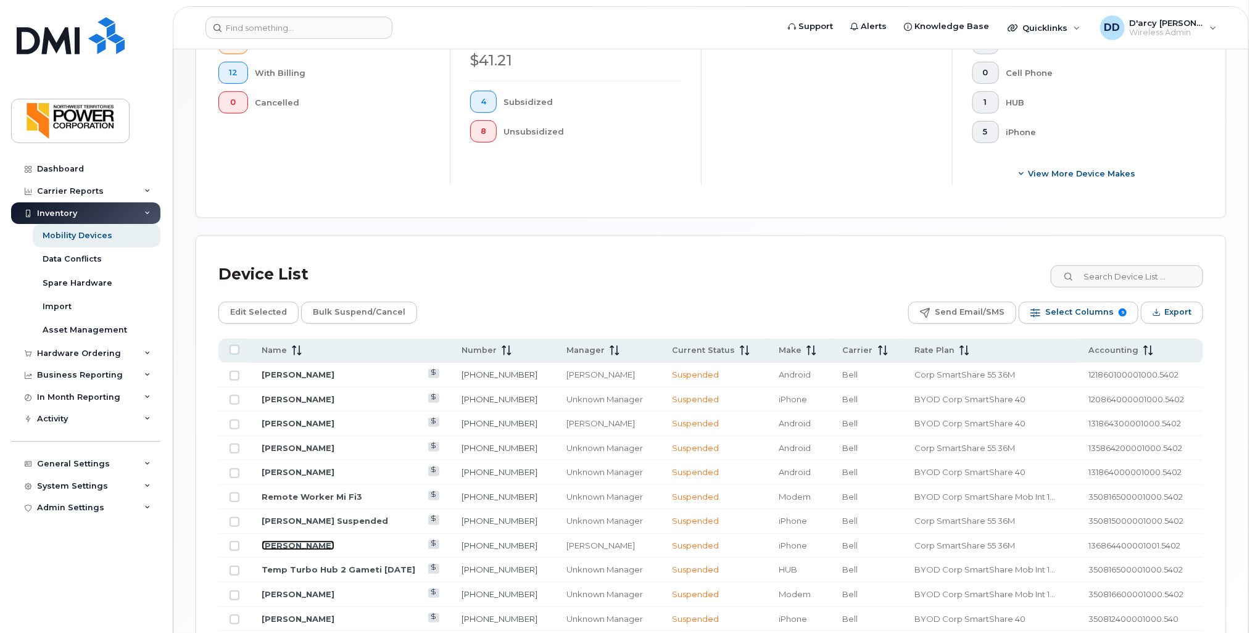
scroll to position [309, 0]
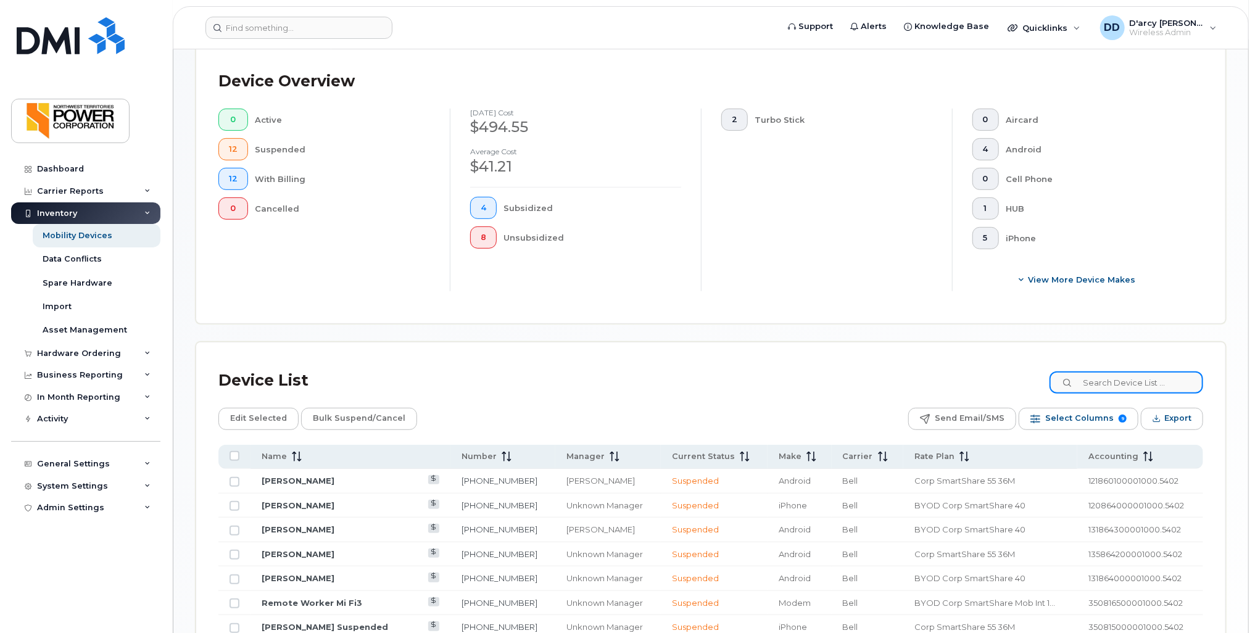
click at [1144, 389] on input at bounding box center [1127, 383] width 154 height 22
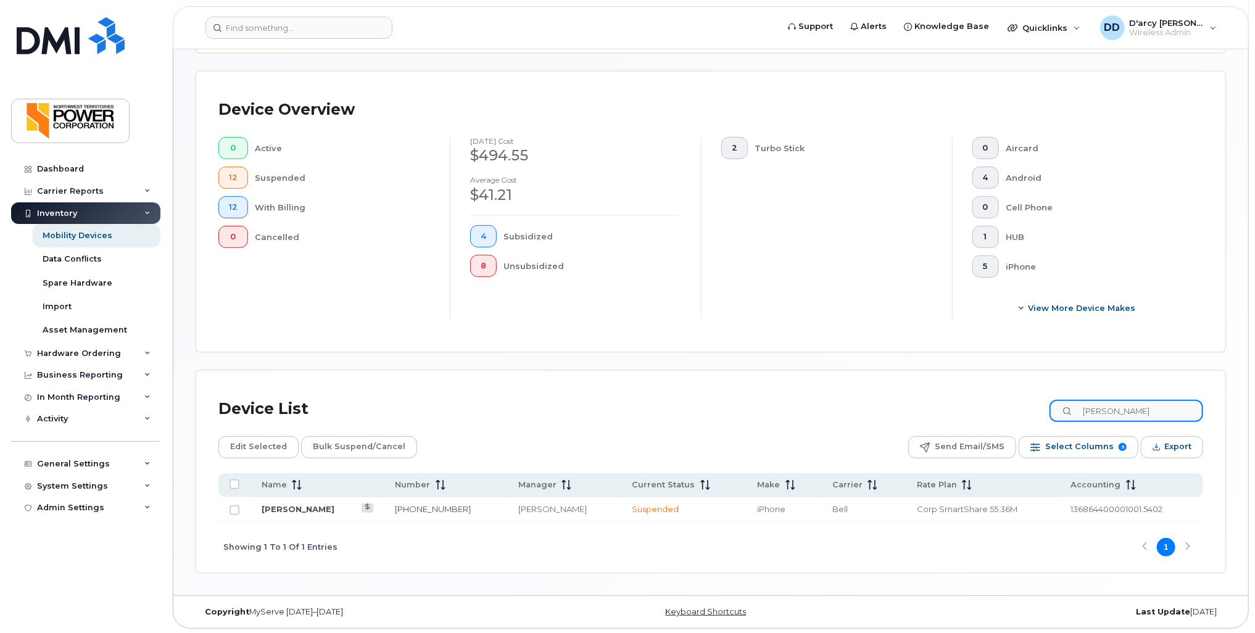
type input "Kyle"
click at [1131, 409] on input "Kyle" at bounding box center [1127, 411] width 154 height 22
type input "1"
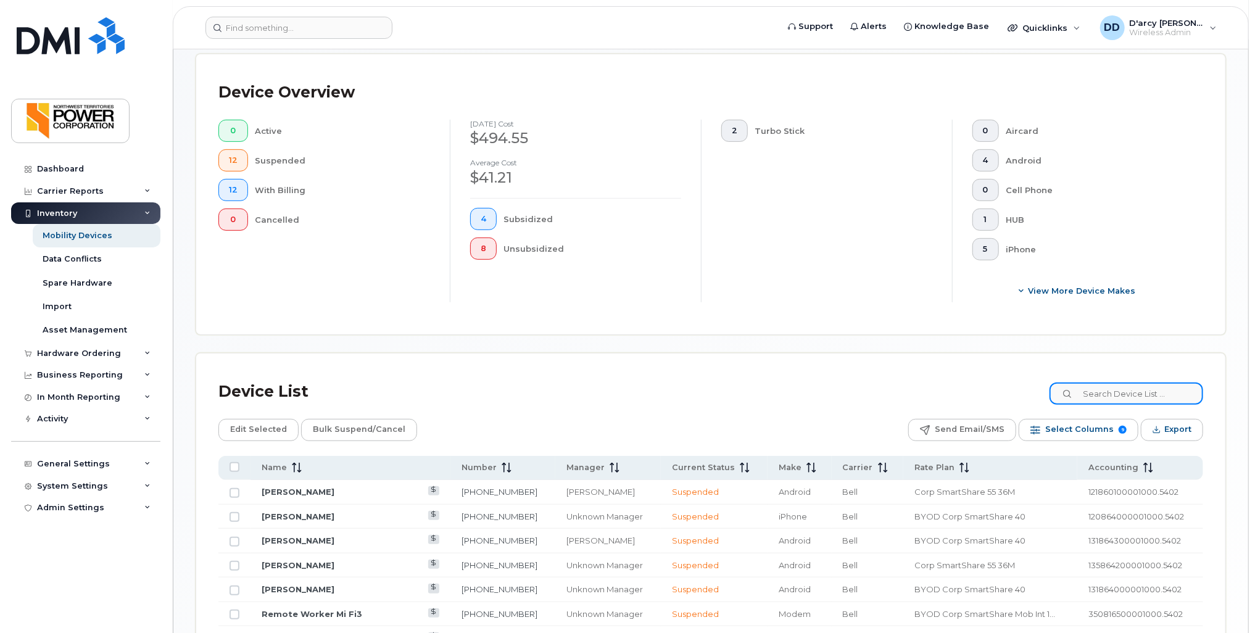
scroll to position [547, 0]
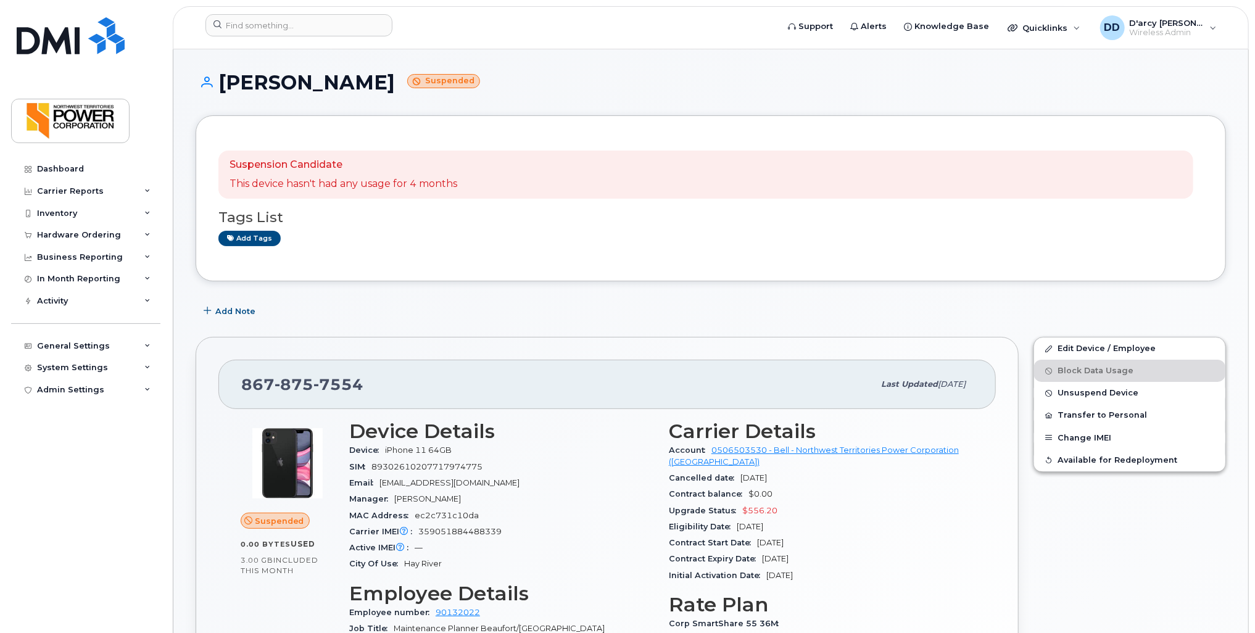
drag, startPoint x: 566, startPoint y: 481, endPoint x: 527, endPoint y: 493, distance: 40.8
click at [527, 493] on div "Manager Kyle Campbell" at bounding box center [501, 499] width 305 height 16
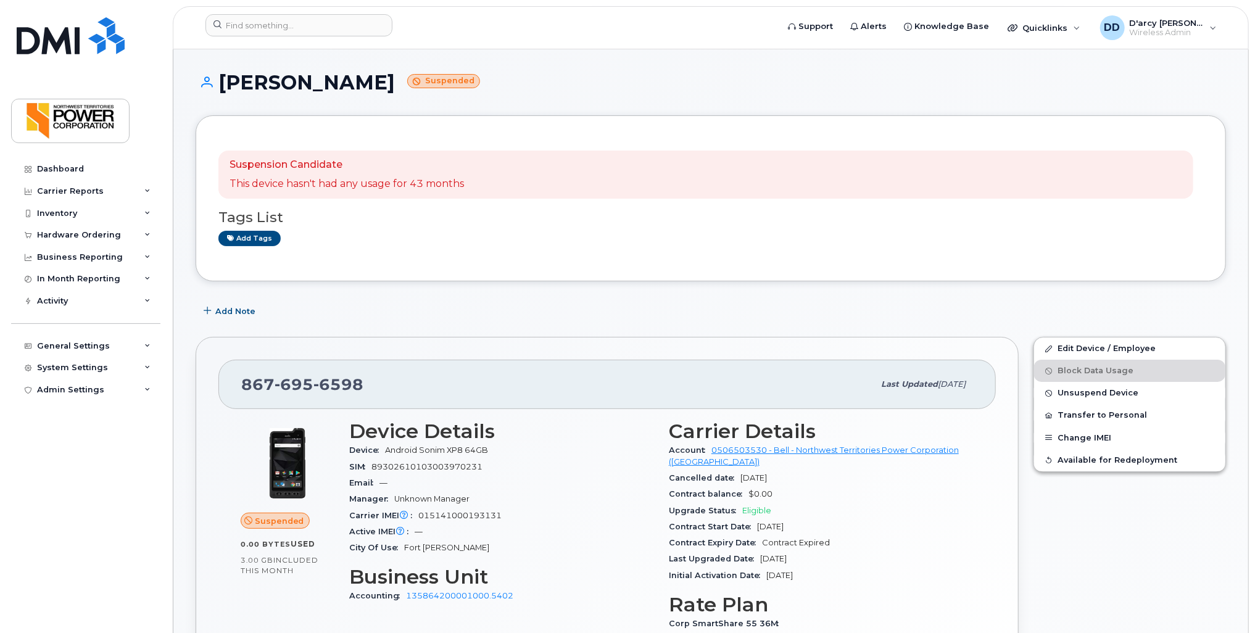
drag, startPoint x: 607, startPoint y: 389, endPoint x: 567, endPoint y: 386, distance: 40.2
click at [567, 386] on div "[PHONE_NUMBER]" at bounding box center [557, 385] width 633 height 26
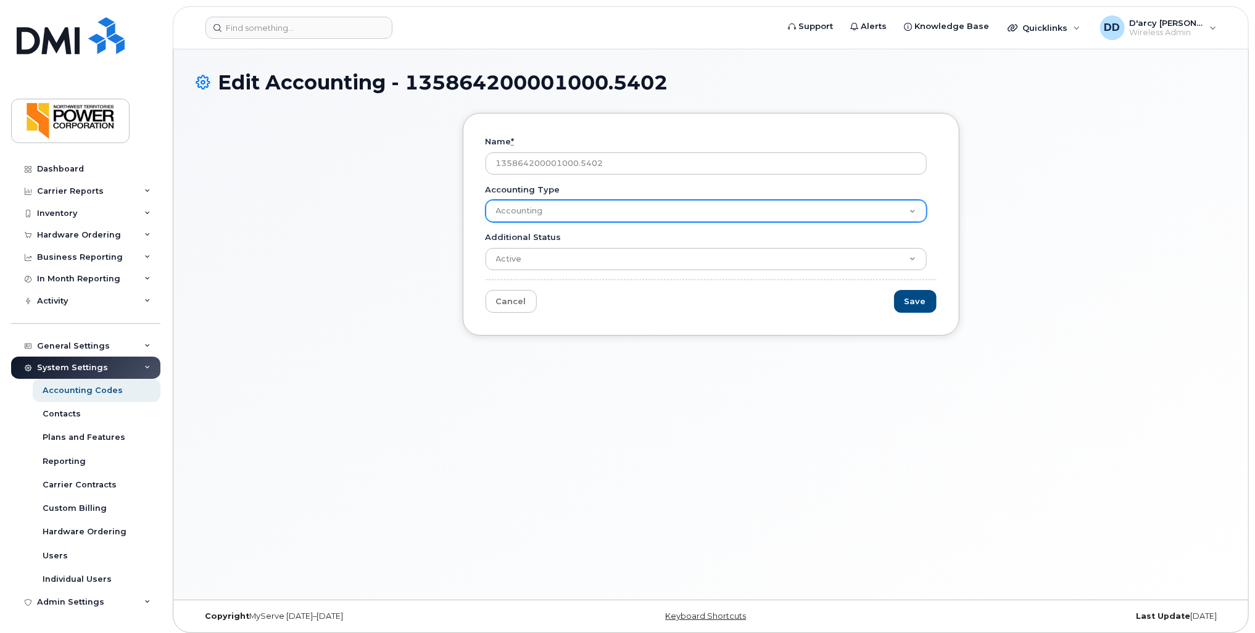
click at [548, 209] on select "Accounting" at bounding box center [706, 211] width 441 height 22
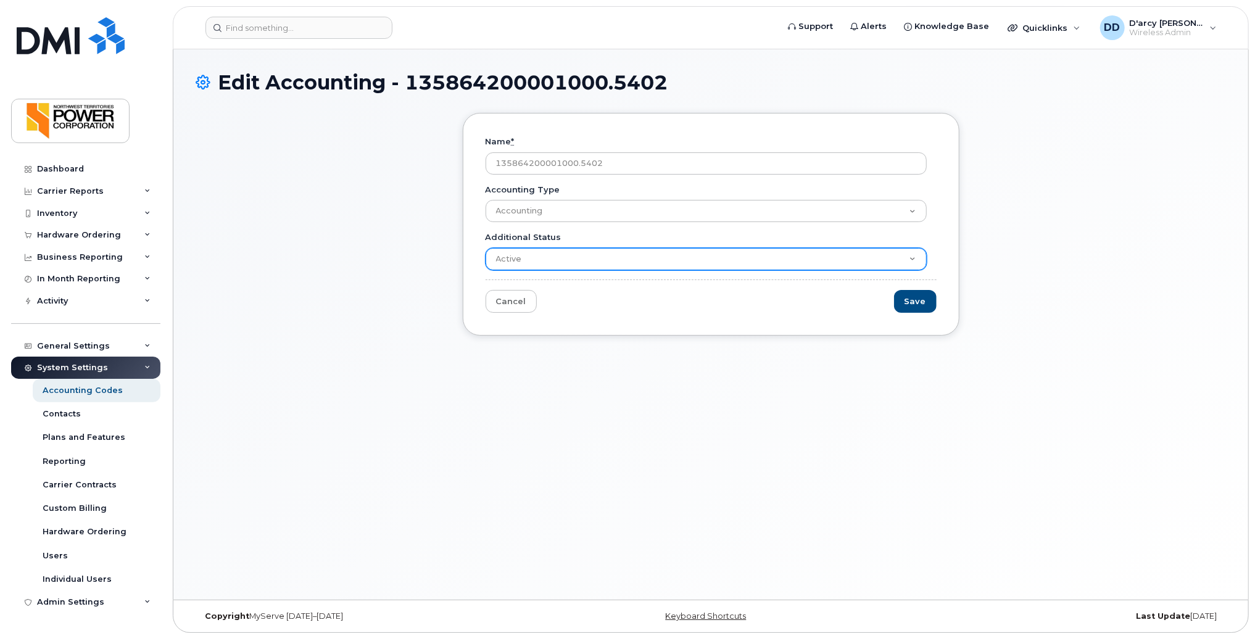
click at [541, 259] on select "Active Suspended Cancelled Closed" at bounding box center [706, 259] width 441 height 22
